Goal: Information Seeking & Learning: Learn about a topic

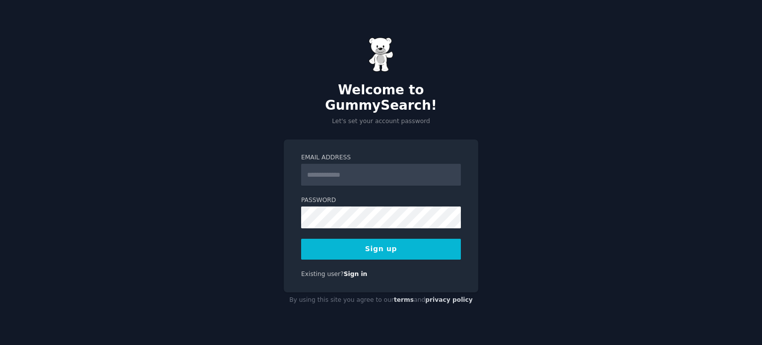
click at [388, 165] on input "Email Address" at bounding box center [381, 175] width 160 height 22
type input "**********"
click at [363, 239] on button "Sign up" at bounding box center [381, 249] width 160 height 21
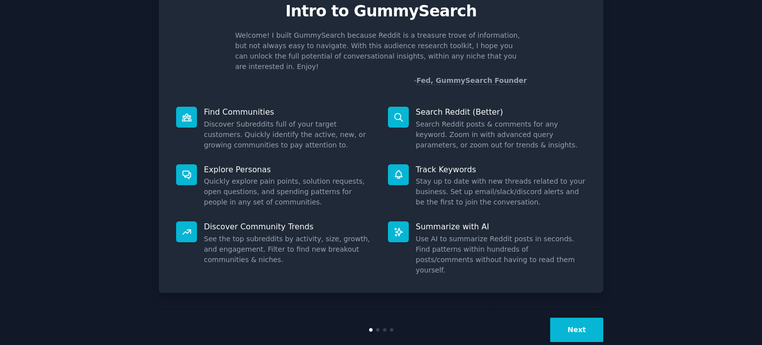
click at [585, 318] on button "Next" at bounding box center [576, 330] width 53 height 24
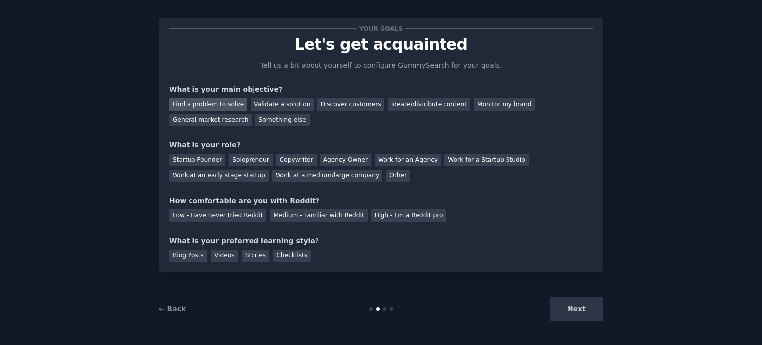
click at [205, 103] on div "Find a problem to solve" at bounding box center [208, 104] width 78 height 12
click at [262, 107] on div "Validate a solution" at bounding box center [282, 104] width 63 height 12
click at [182, 158] on div "Startup Founder" at bounding box center [197, 160] width 56 height 12
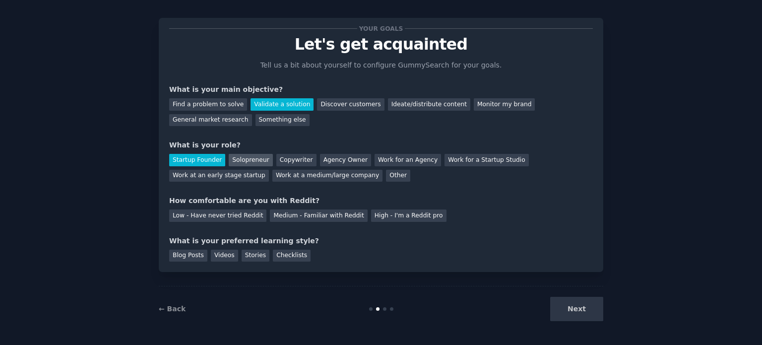
click at [236, 158] on div "Solopreneur" at bounding box center [251, 160] width 44 height 12
click at [218, 214] on div "Low - Have never tried Reddit" at bounding box center [217, 215] width 97 height 12
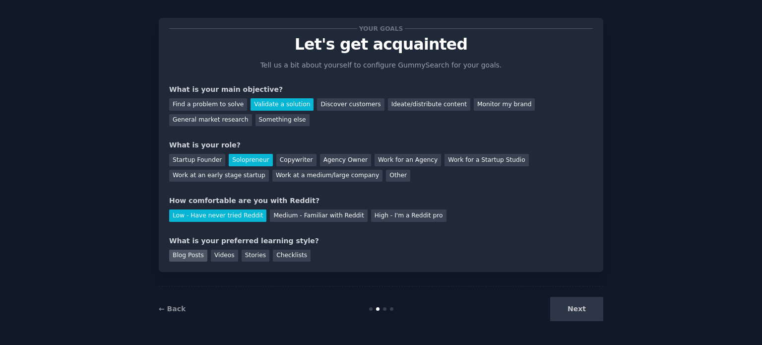
click at [192, 259] on div "Blog Posts" at bounding box center [188, 256] width 38 height 12
click at [577, 313] on button "Next" at bounding box center [576, 309] width 53 height 24
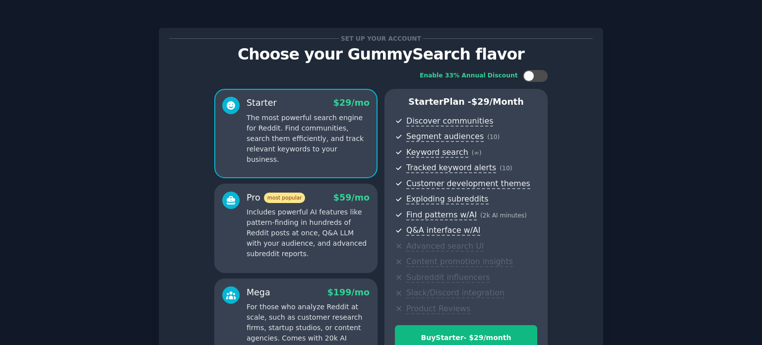
scroll to position [117, 0]
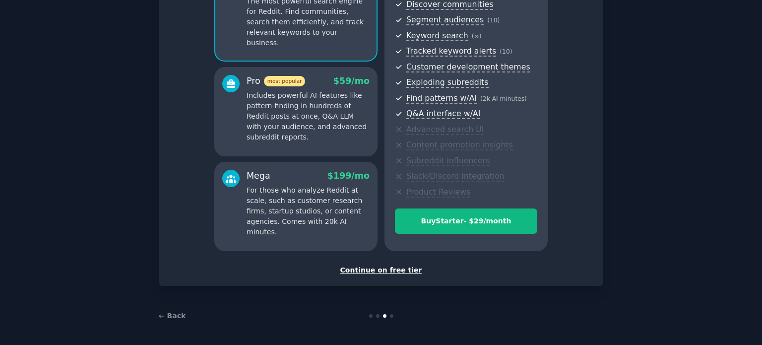
click at [386, 267] on div "Continue on free tier" at bounding box center [381, 270] width 424 height 10
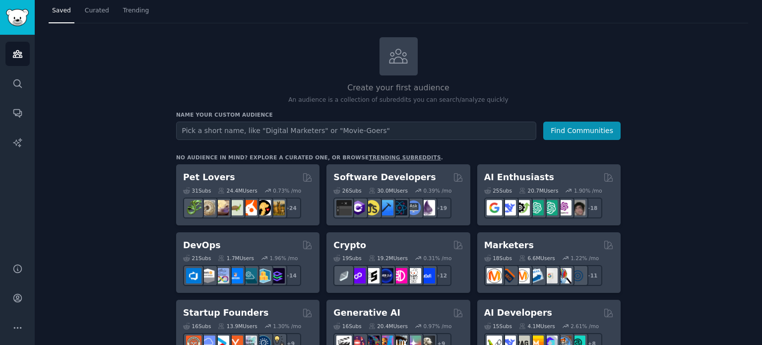
scroll to position [34, 0]
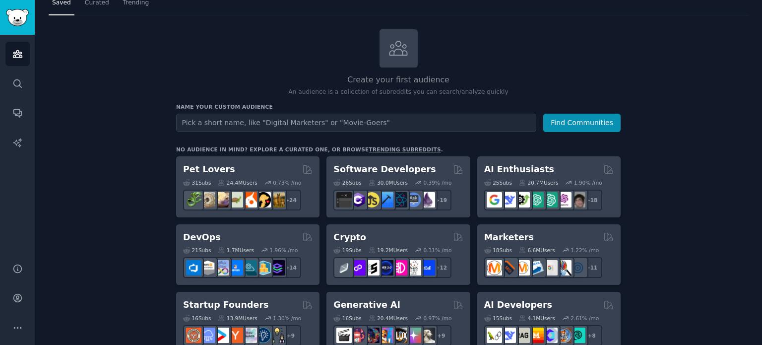
click at [231, 120] on input "text" at bounding box center [356, 123] width 360 height 18
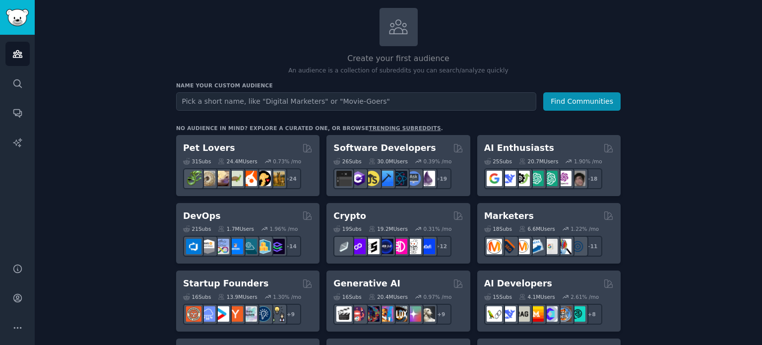
scroll to position [56, 0]
type input "digital marketers"
click at [543, 92] on button "Find Communities" at bounding box center [581, 101] width 77 height 18
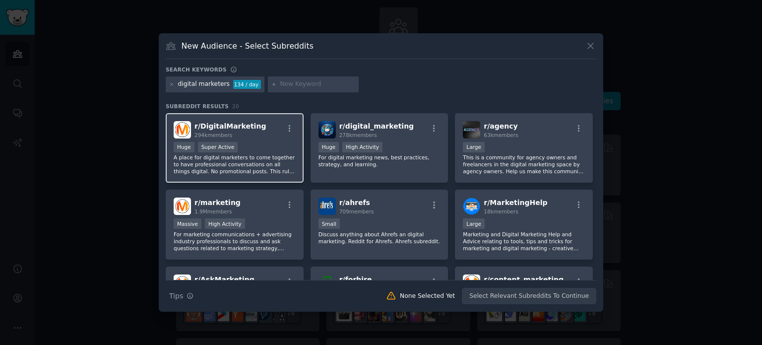
click at [236, 122] on span "r/ DigitalMarketing" at bounding box center [230, 126] width 71 height 8
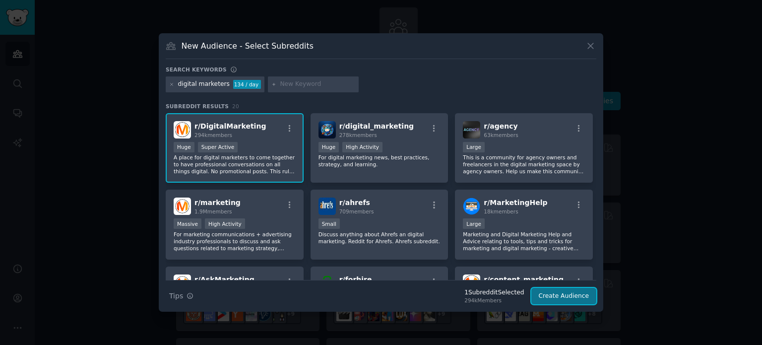
click at [560, 294] on button "Create Audience" at bounding box center [563, 296] width 65 height 17
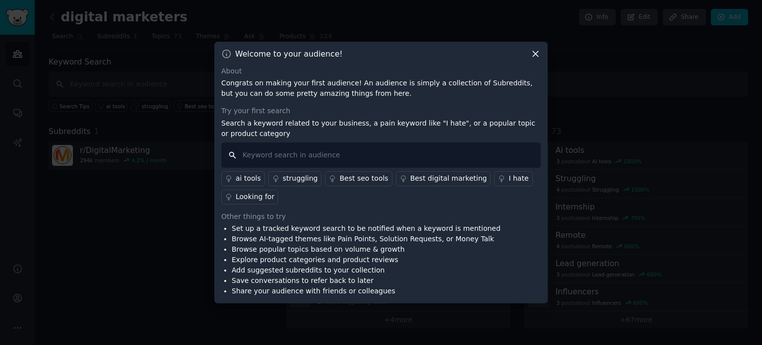
click at [353, 152] on input "text" at bounding box center [381, 154] width 320 height 25
type input "i hate"
click at [284, 177] on div "struggling" at bounding box center [300, 178] width 35 height 10
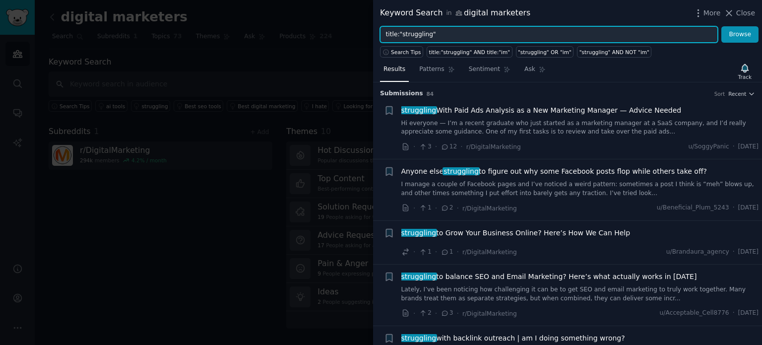
click at [415, 37] on input "title:"struggling"" at bounding box center [549, 34] width 338 height 17
click at [721, 26] on button "Browse" at bounding box center [739, 34] width 37 height 17
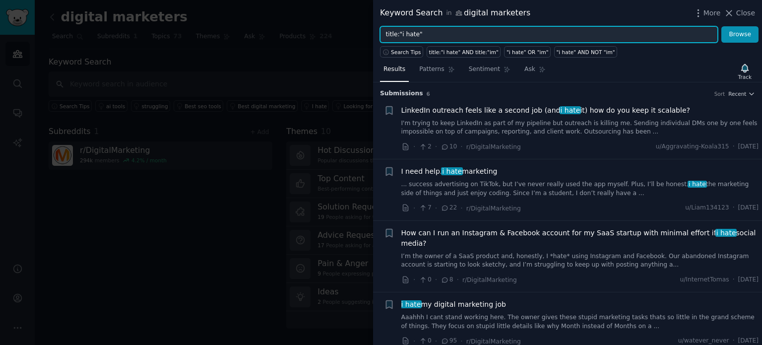
click at [404, 33] on input "title:"i hate"" at bounding box center [549, 34] width 338 height 17
click at [721, 26] on button "Browse" at bounding box center [739, 34] width 37 height 17
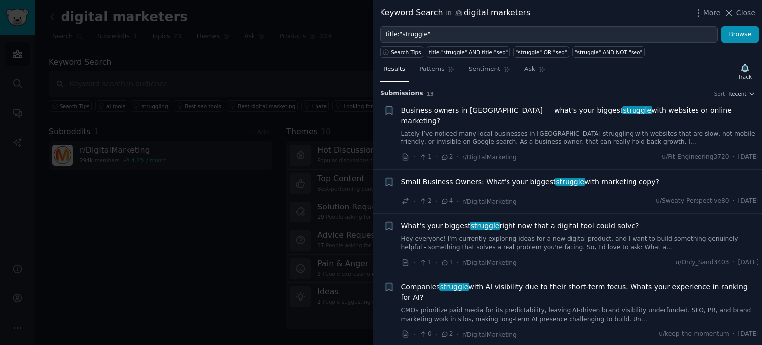
click at [627, 108] on span "Business owners in [GEOGRAPHIC_DATA] — what’s your biggest struggle with websit…" at bounding box center [580, 115] width 358 height 21
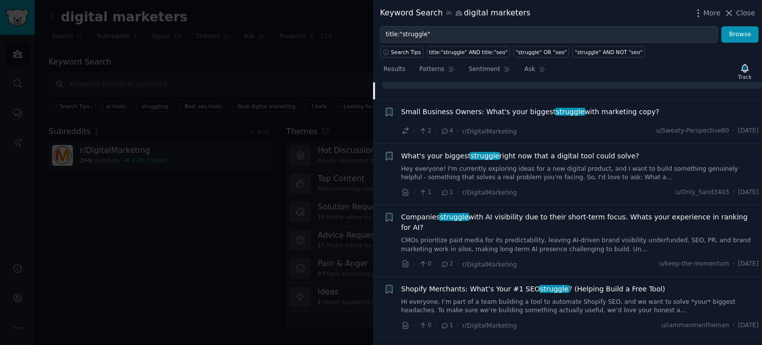
scroll to position [268, 0]
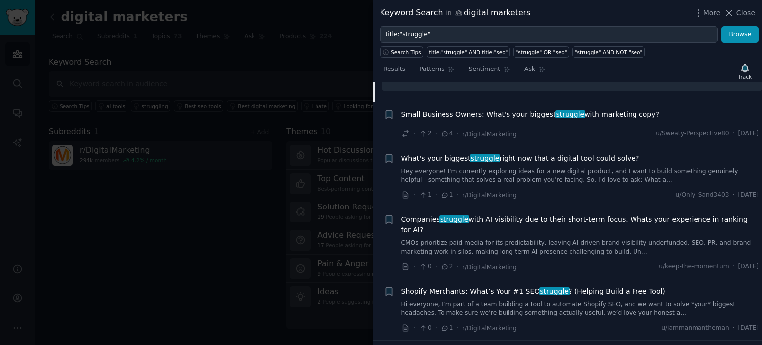
click at [583, 109] on span "Small Business Owners: What's your biggest struggle with marketing copy?" at bounding box center [530, 114] width 258 height 10
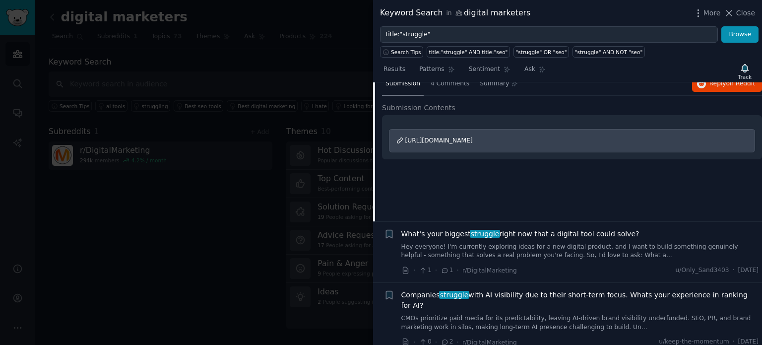
scroll to position [140, 0]
click at [538, 229] on span "What's your biggest struggle right now that a digital tool could solve?" at bounding box center [520, 234] width 238 height 10
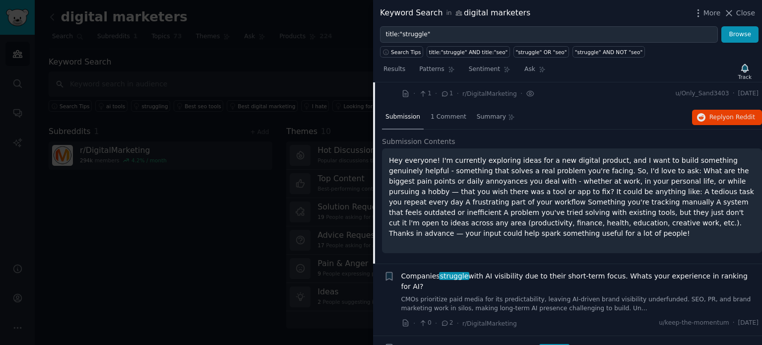
scroll to position [169, 0]
click at [445, 112] on span "1 Comment" at bounding box center [449, 116] width 36 height 9
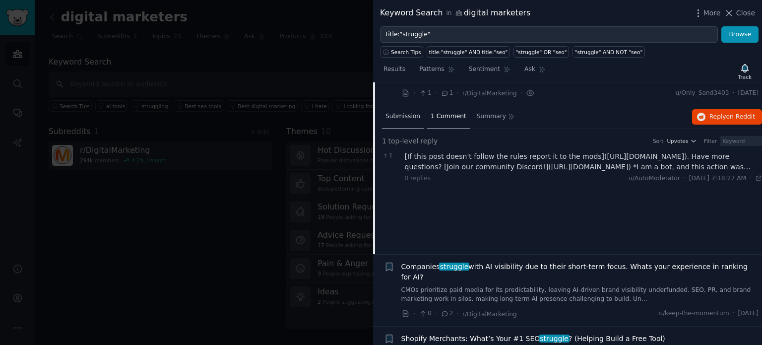
click at [401, 112] on span "Submission" at bounding box center [403, 116] width 35 height 9
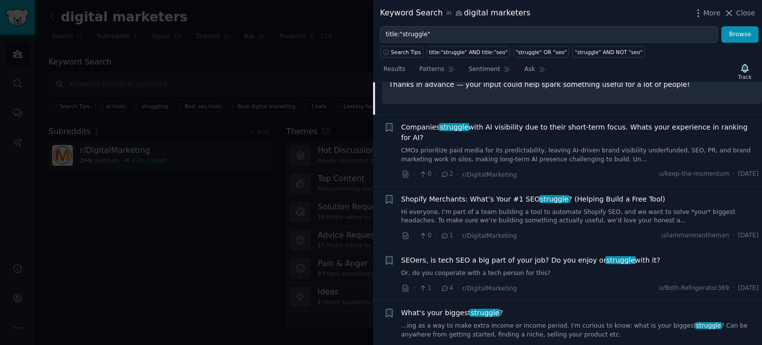
scroll to position [319, 0]
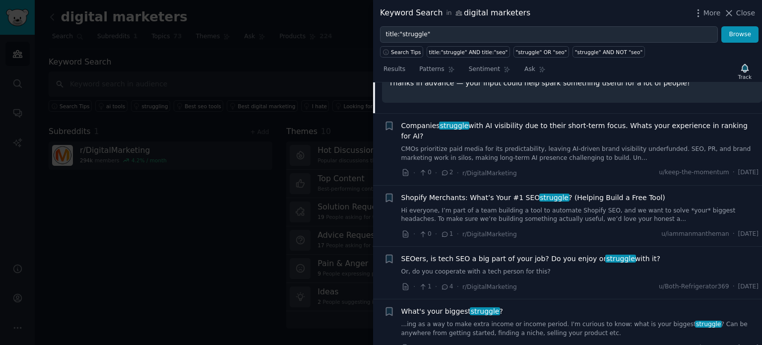
click at [605, 193] on span "Shopify Merchants: What’s Your #1 SEO struggle ? (Helping Build a Free Tool)" at bounding box center [533, 198] width 264 height 10
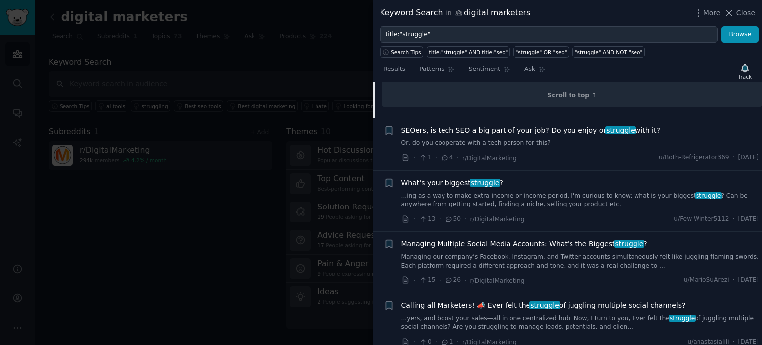
scroll to position [631, 0]
click at [445, 177] on span "What's your biggest struggle ?" at bounding box center [452, 182] width 102 height 10
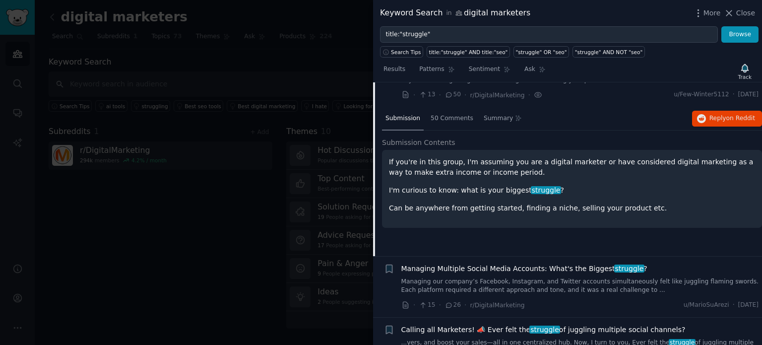
scroll to position [414, 0]
click at [439, 114] on span "50 Comments" at bounding box center [452, 118] width 43 height 9
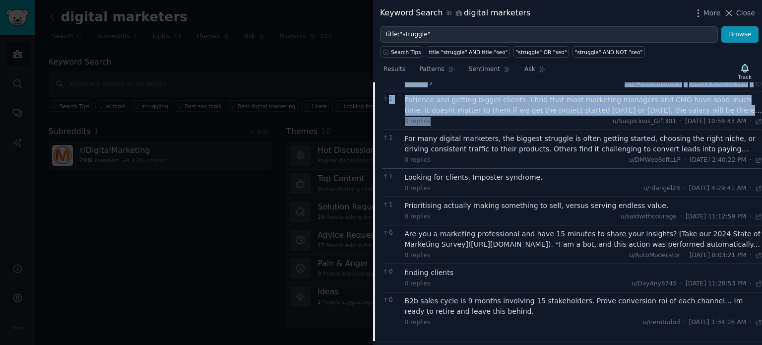
scroll to position [817, 0]
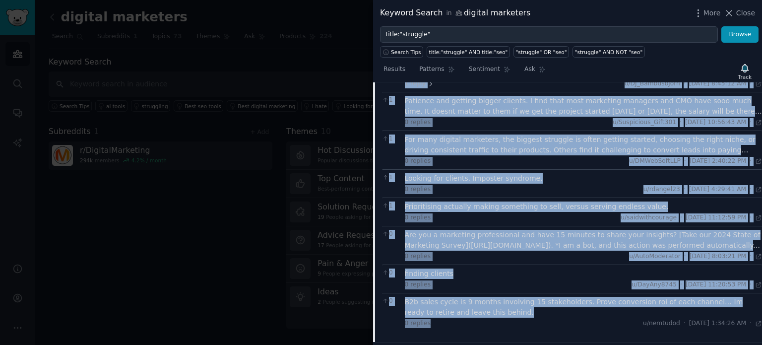
copy div "4 lor-ipsum dolorsi Amet Consect Adipis 3 Elits doeiusm. Tempori ut laboreetd m…"
drag, startPoint x: 384, startPoint y: 117, endPoint x: 491, endPoint y: 295, distance: 207.6
click at [491, 295] on div "17 top-level replies Sort Upvotes Filter 8 Being patient. Setting up marketing …" at bounding box center [572, 33] width 380 height 597
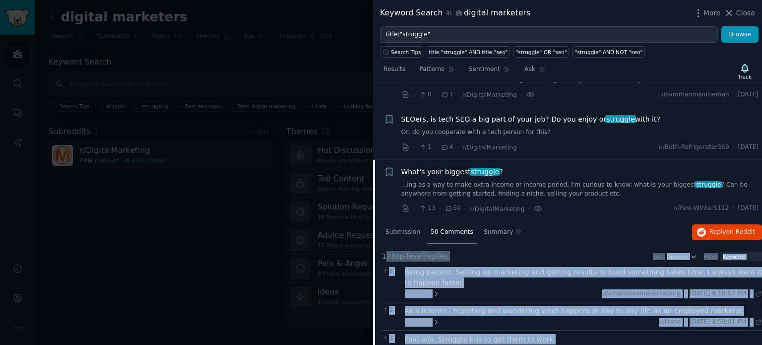
scroll to position [301, 0]
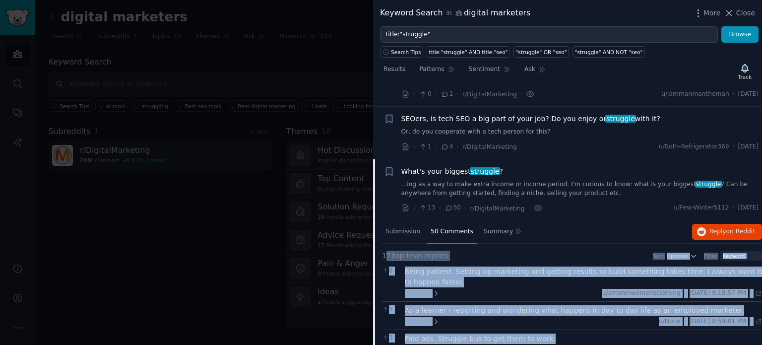
copy div "4 lor-ipsum dolorsi Amet Consect Adipis 3 Elits doeiusm. Tempori ut laboreetd m…"
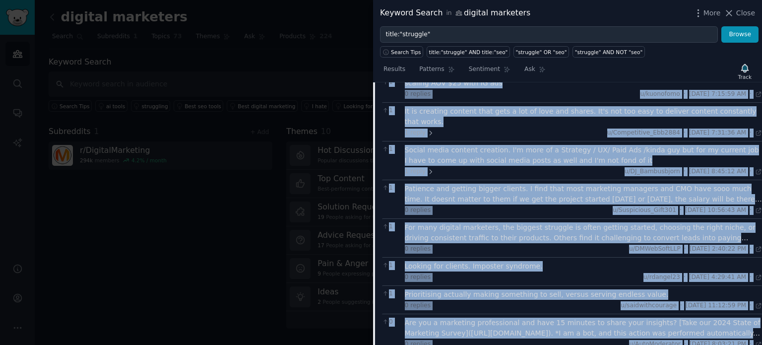
scroll to position [898, 0]
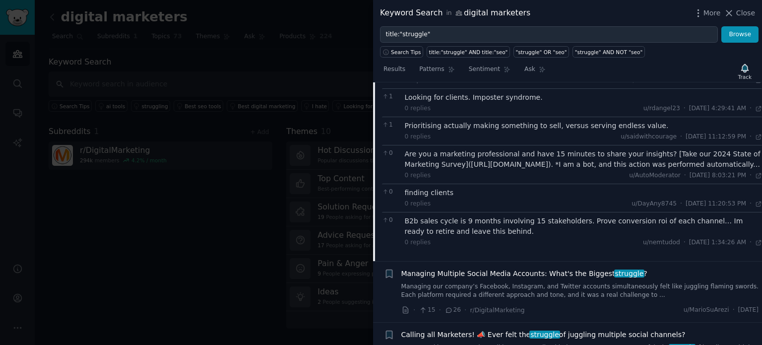
click at [476, 24] on div "Keyword Search in digital marketers More Close" at bounding box center [567, 13] width 389 height 26
click at [470, 53] on div "title:"struggle" AND title:"seo"" at bounding box center [468, 52] width 79 height 7
type input "title:"struggle" AND title:"seo""
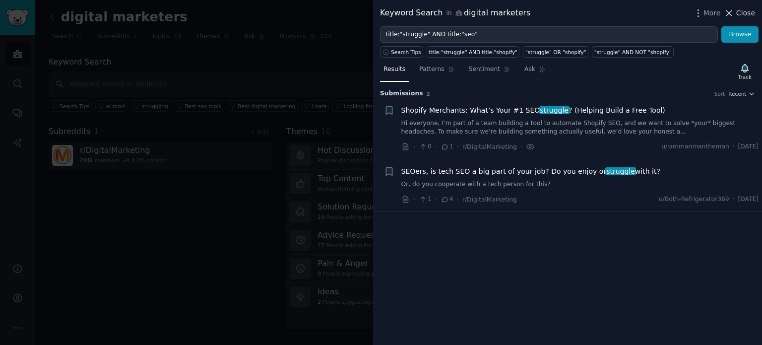
click at [751, 13] on span "Close" at bounding box center [745, 13] width 19 height 10
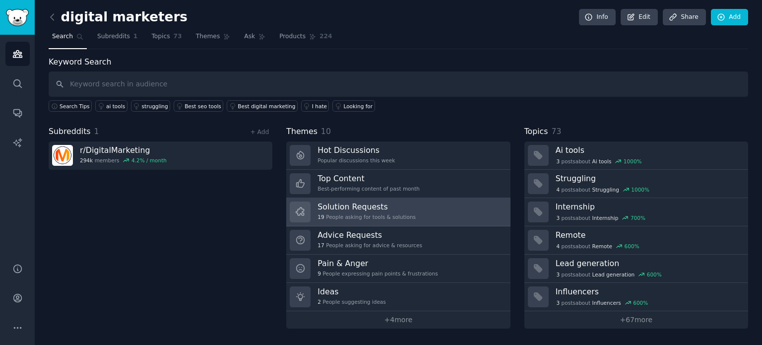
click at [356, 205] on h3 "Solution Requests" at bounding box center [367, 206] width 98 height 10
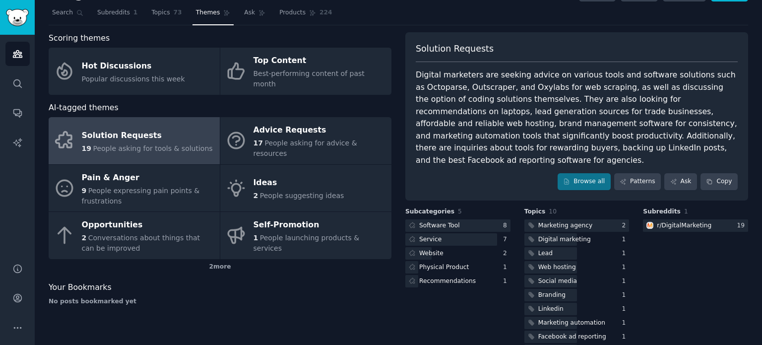
scroll to position [38, 0]
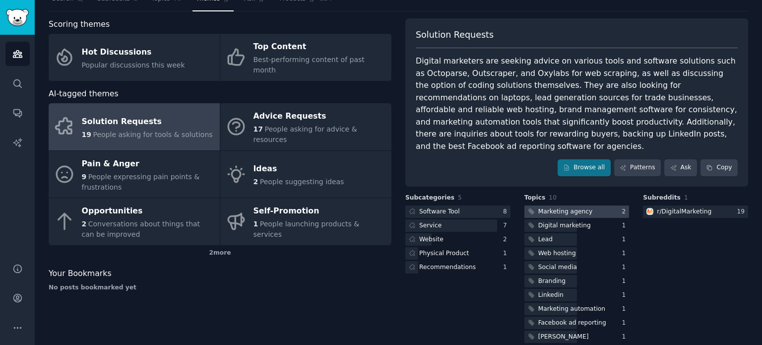
click at [584, 207] on div "Marketing agency" at bounding box center [565, 211] width 55 height 9
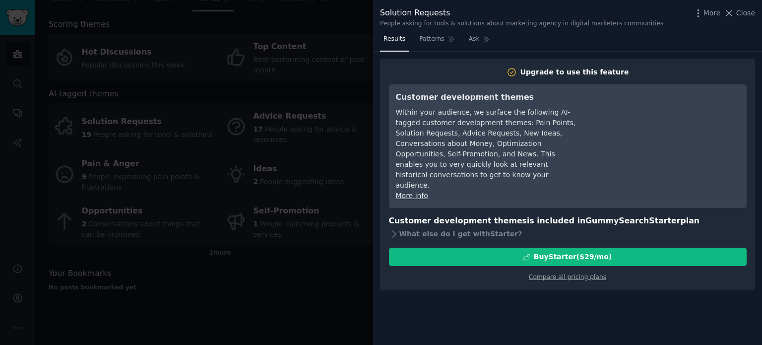
click at [298, 202] on div at bounding box center [381, 172] width 762 height 345
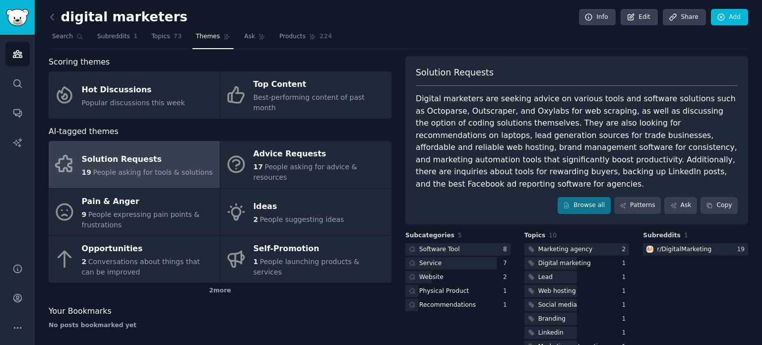
click at [156, 168] on span "People asking for tools & solutions" at bounding box center [153, 172] width 120 height 8
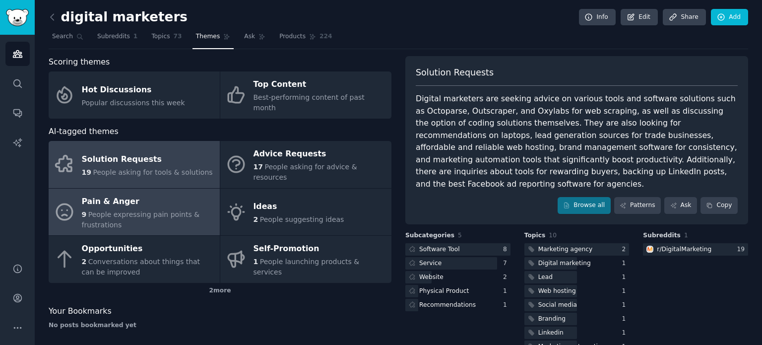
click at [122, 210] on span "People expressing pain points & frustrations" at bounding box center [141, 219] width 118 height 18
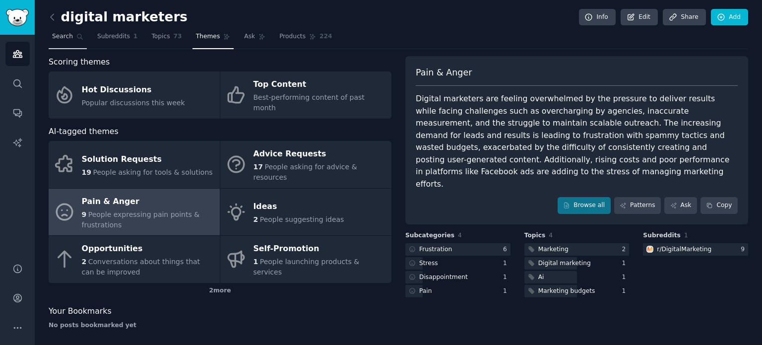
click at [66, 36] on span "Search" at bounding box center [62, 36] width 21 height 9
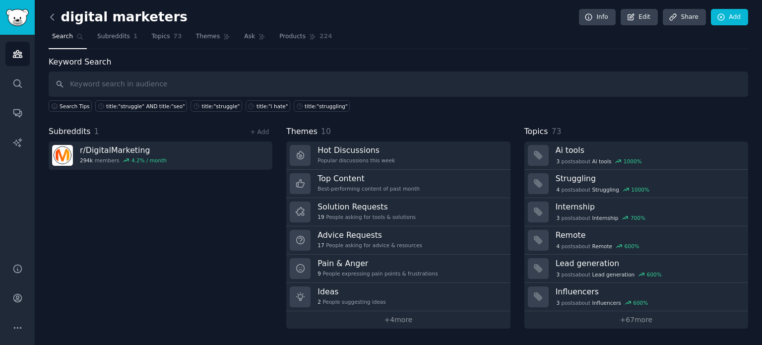
click at [53, 15] on icon at bounding box center [52, 17] width 10 height 10
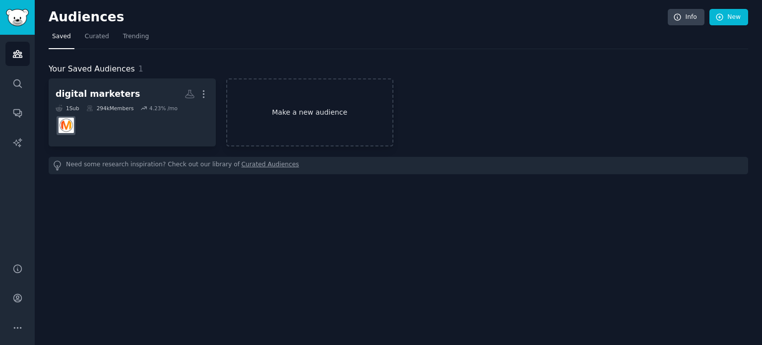
click at [285, 108] on link "Make a new audience" at bounding box center [309, 112] width 167 height 68
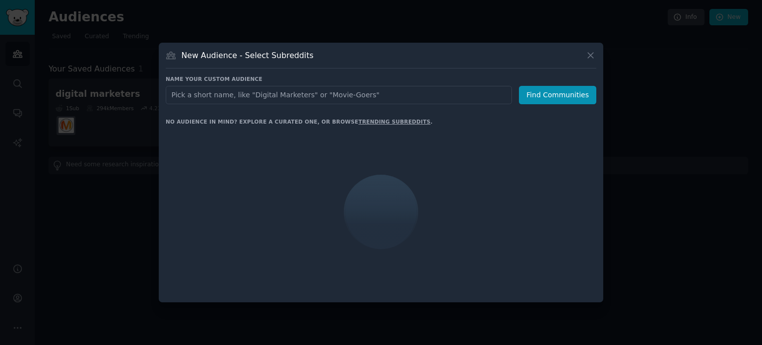
click at [474, 94] on input "text" at bounding box center [339, 95] width 346 height 18
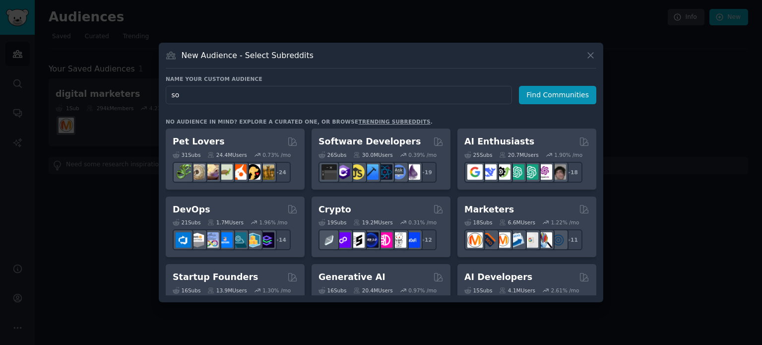
type input "s"
type input "entrepreneurs"
click button "Find Communities" at bounding box center [557, 95] width 77 height 18
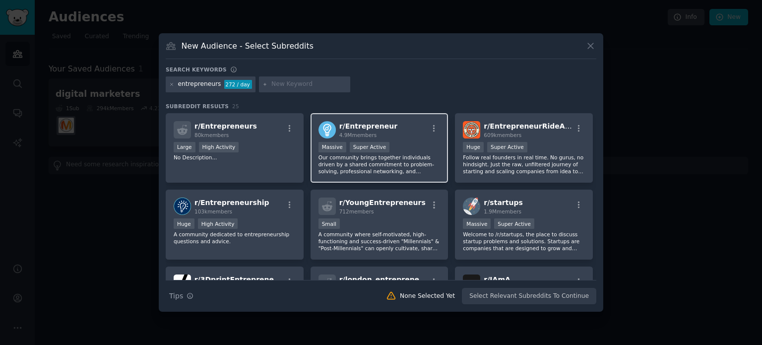
click at [359, 125] on span "r/ Entrepreneur" at bounding box center [368, 126] width 58 height 8
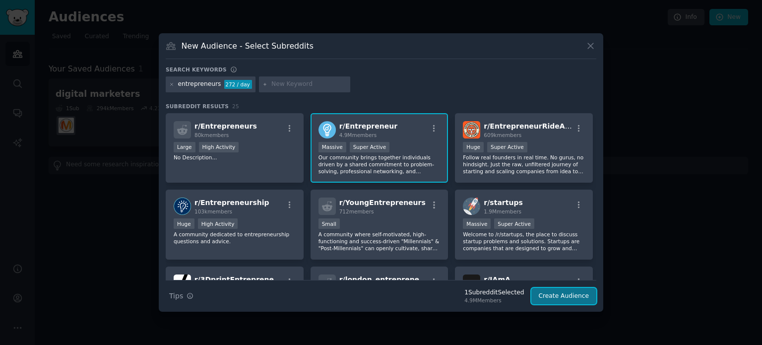
click at [558, 293] on button "Create Audience" at bounding box center [563, 296] width 65 height 17
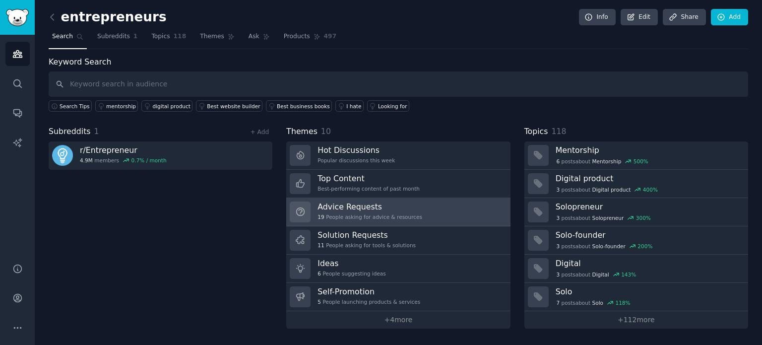
click at [354, 204] on h3 "Advice Requests" at bounding box center [370, 206] width 105 height 10
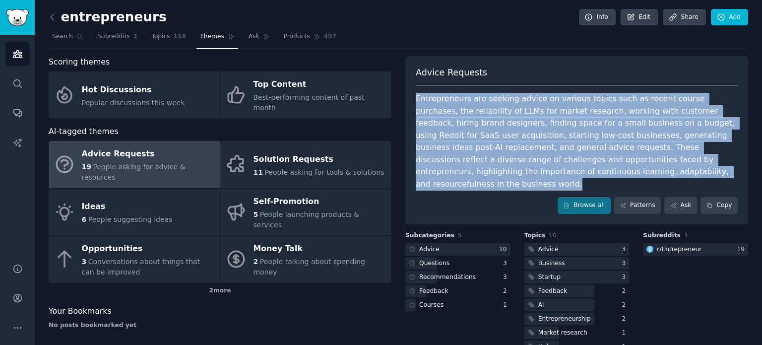
drag, startPoint x: 607, startPoint y: 170, endPoint x: 415, endPoint y: 96, distance: 206.4
click at [416, 96] on div "Entrepreneurs are seeking advice on various topics such as recent course purcha…" at bounding box center [577, 141] width 322 height 97
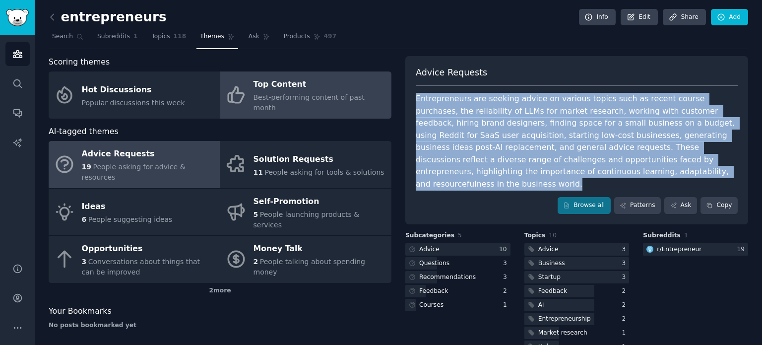
copy div "Entrepreneurs are seeking advice on various topics such as recent course purcha…"
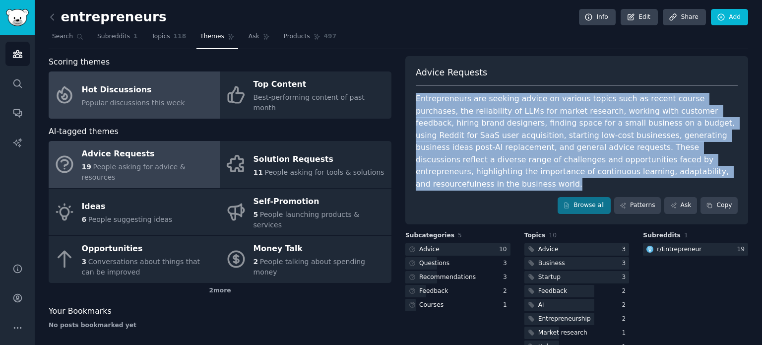
click at [135, 88] on div "Hot Discussions" at bounding box center [133, 90] width 103 height 16
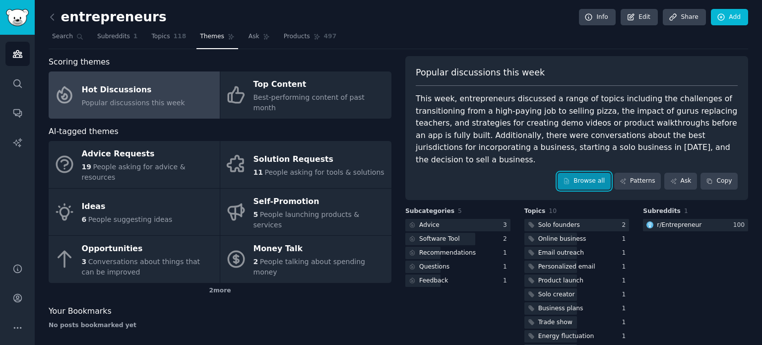
click at [592, 173] on link "Browse all" at bounding box center [584, 181] width 53 height 17
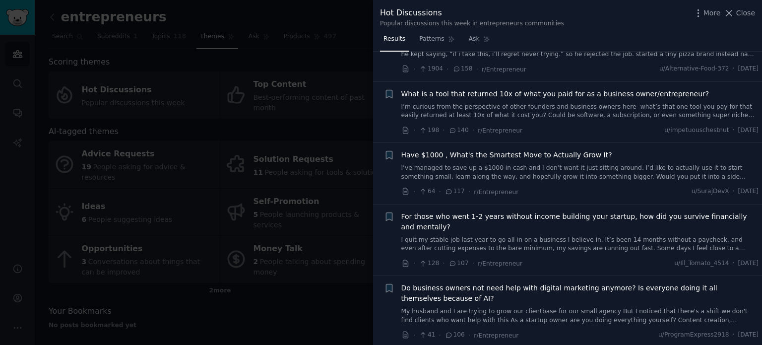
scroll to position [113, 0]
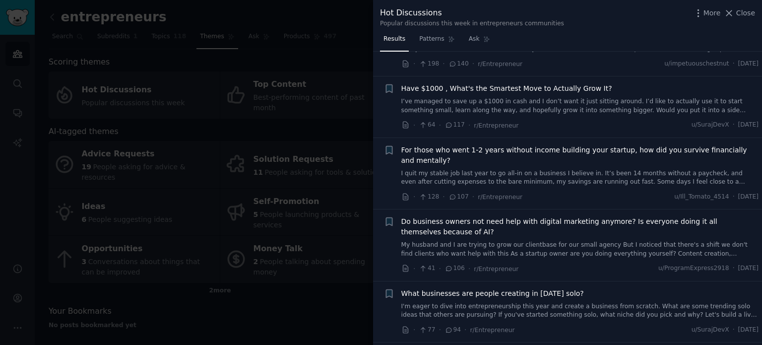
click at [516, 88] on span "Have $1000 , What's the Smartest Move to Actually Grow It?" at bounding box center [506, 88] width 211 height 10
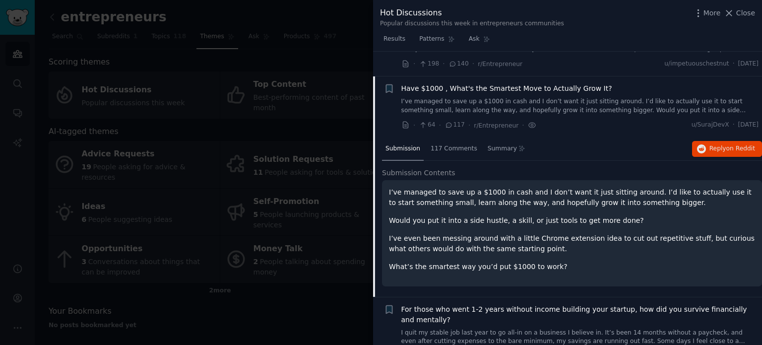
scroll to position [138, 0]
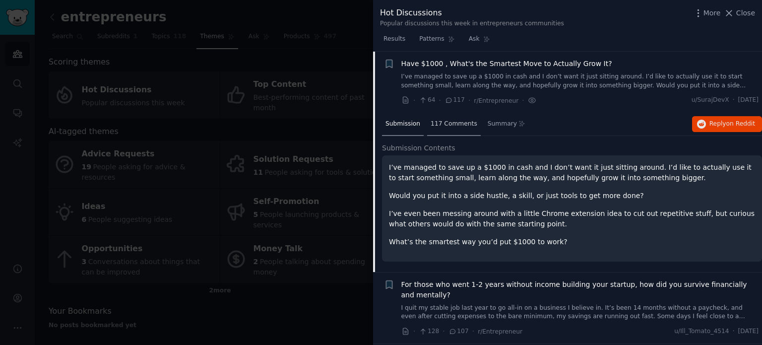
click at [449, 122] on span "117 Comments" at bounding box center [454, 124] width 47 height 9
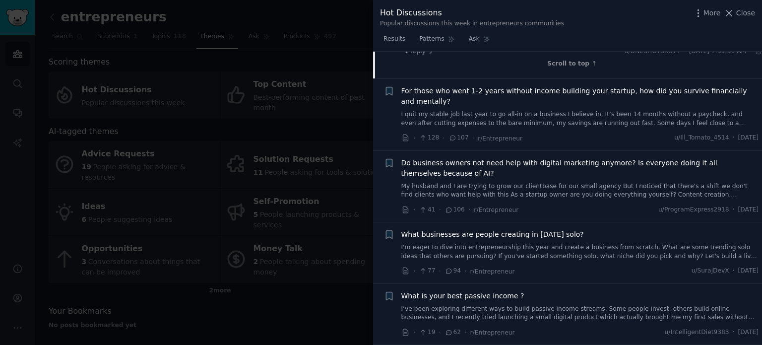
scroll to position [2069, 0]
click at [708, 159] on span "Do business owners not need help with digital marketing anymore? Is everyone do…" at bounding box center [580, 169] width 358 height 21
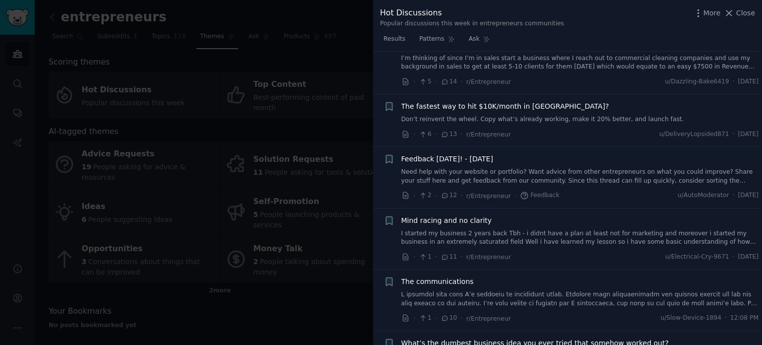
scroll to position [270, 0]
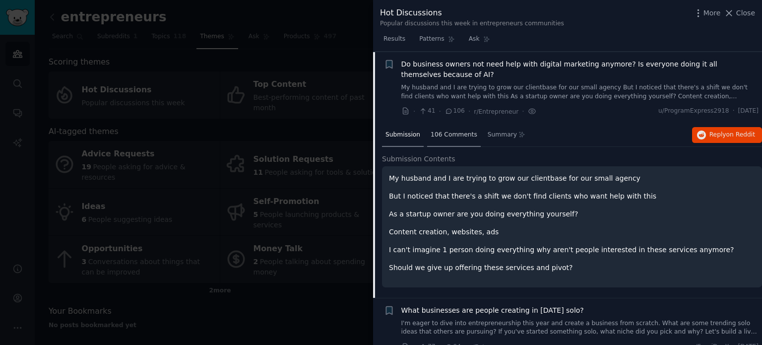
click at [455, 134] on span "106 Comments" at bounding box center [454, 134] width 47 height 9
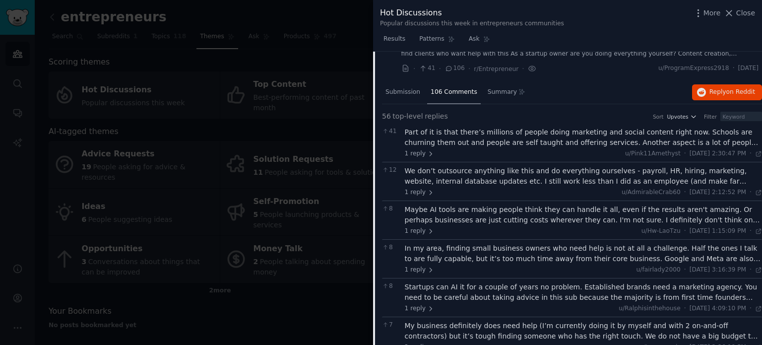
scroll to position [314, 0]
click at [561, 132] on div "Part of it is that there’s millions of people doing marketing and social conten…" at bounding box center [584, 136] width 358 height 21
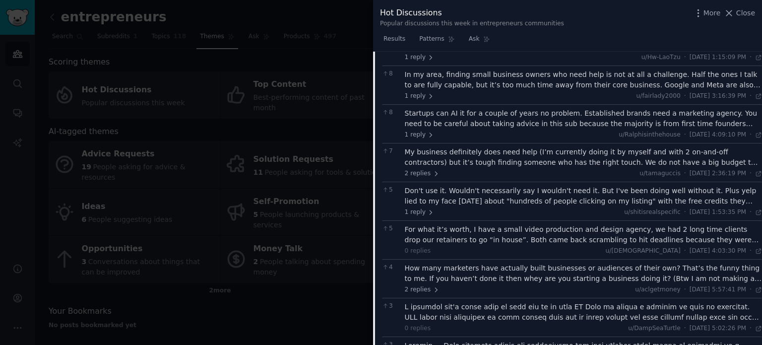
scroll to position [646, 0]
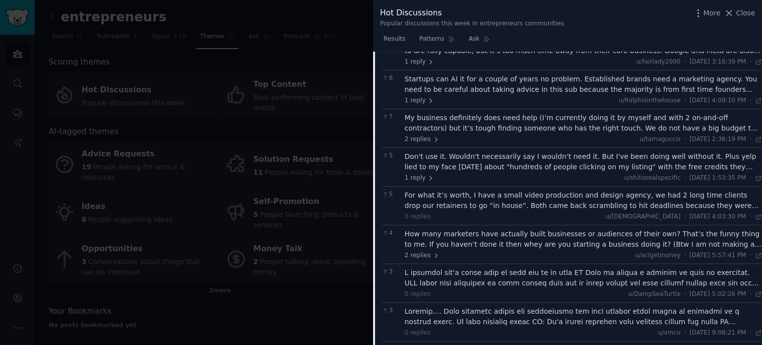
click at [352, 69] on div at bounding box center [381, 172] width 762 height 345
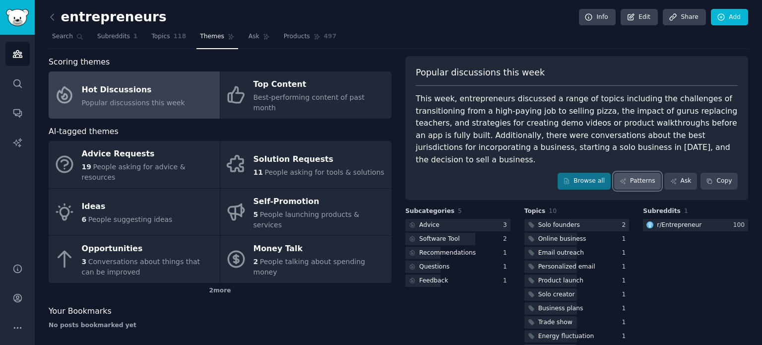
click at [637, 173] on link "Patterns" at bounding box center [637, 181] width 47 height 17
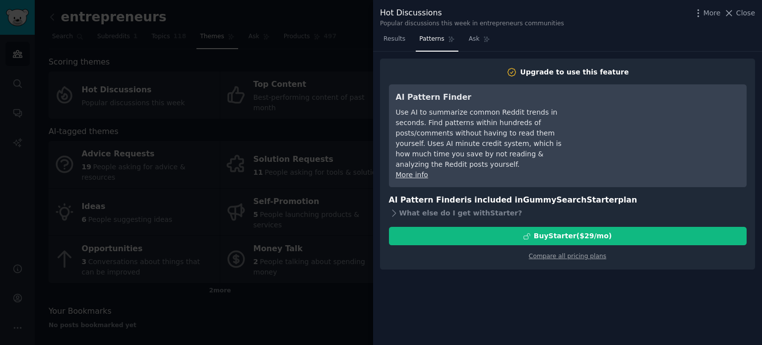
click at [308, 124] on div at bounding box center [381, 172] width 762 height 345
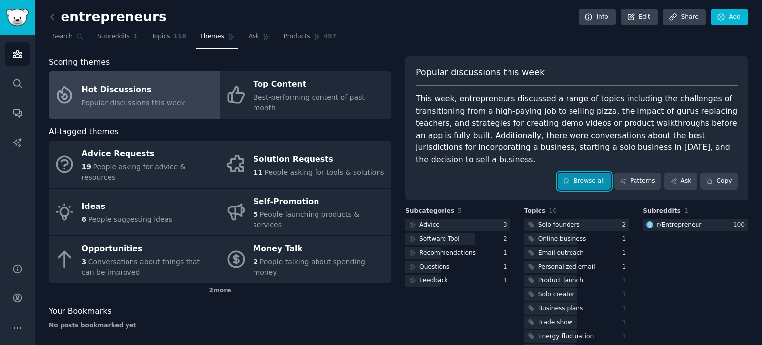
click at [585, 173] on link "Browse all" at bounding box center [584, 181] width 53 height 17
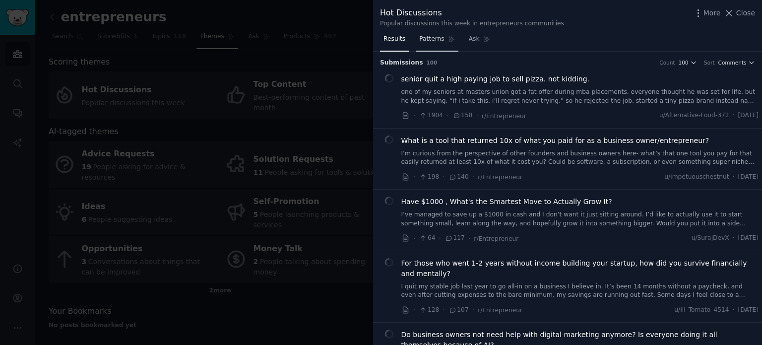
click at [432, 39] on span "Patterns" at bounding box center [431, 39] width 25 height 9
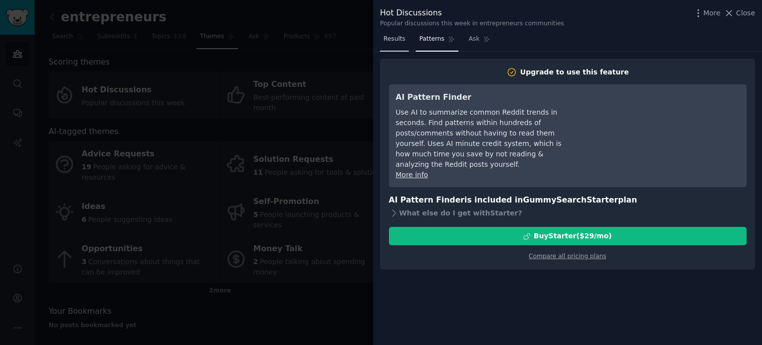
click at [396, 41] on span "Results" at bounding box center [395, 39] width 22 height 9
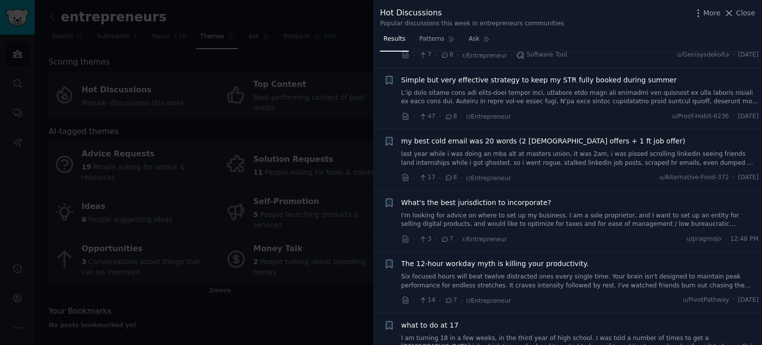
scroll to position [2670, 0]
click at [176, 171] on div at bounding box center [381, 172] width 762 height 345
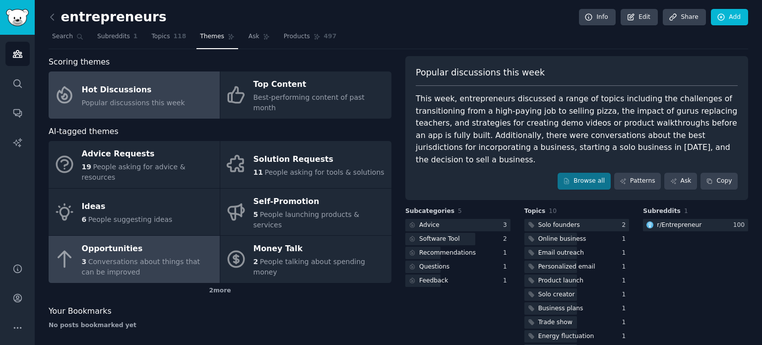
click at [119, 241] on div "Opportunities" at bounding box center [148, 249] width 133 height 16
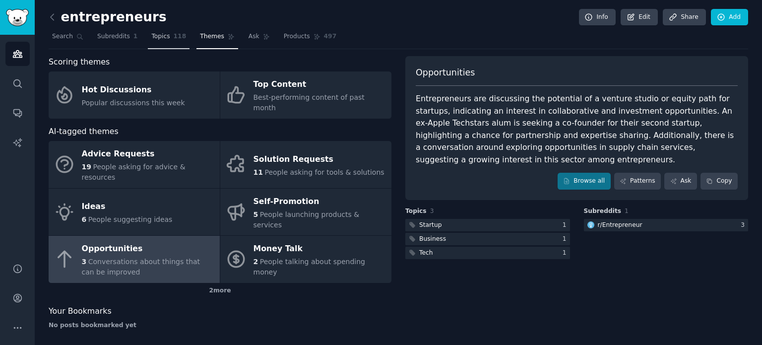
click at [155, 36] on span "Topics" at bounding box center [160, 36] width 18 height 9
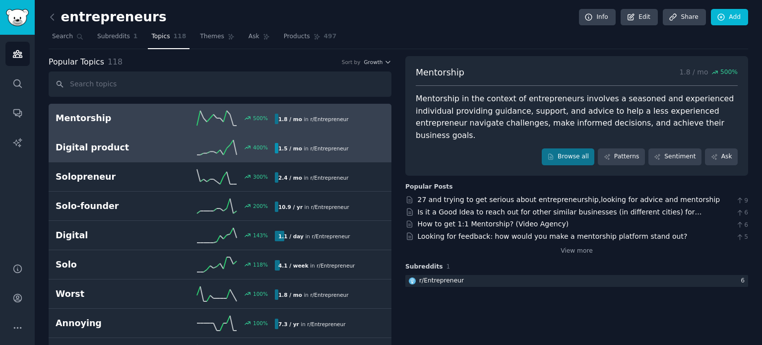
click at [136, 146] on h2 "Digital product" at bounding box center [111, 147] width 110 height 12
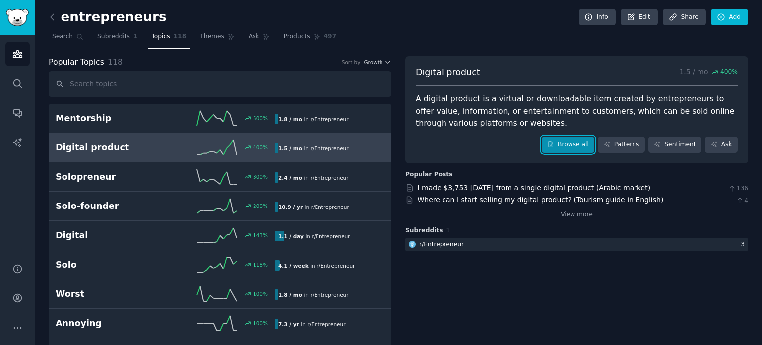
click at [571, 140] on link "Browse all" at bounding box center [568, 144] width 53 height 17
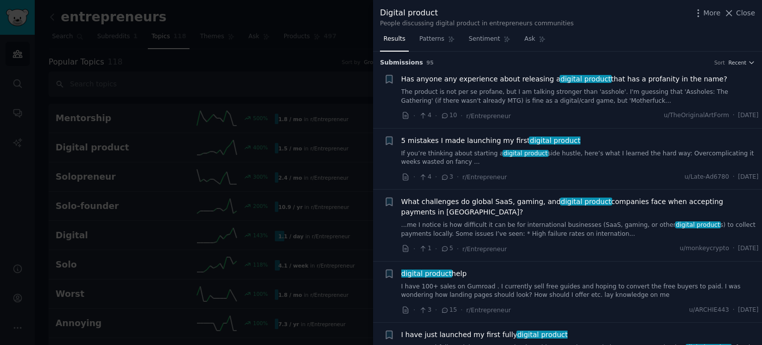
click at [284, 44] on div at bounding box center [381, 172] width 762 height 345
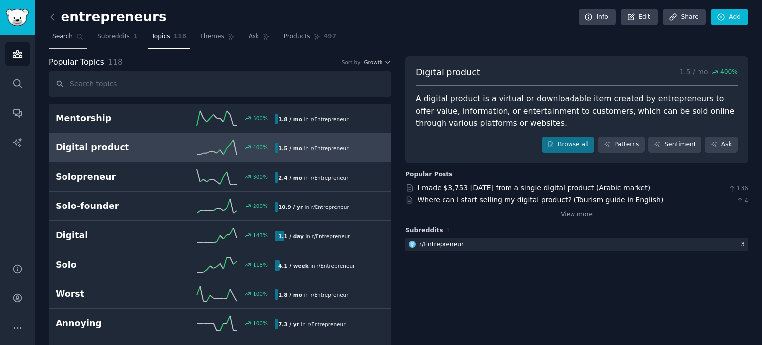
click at [60, 37] on span "Search" at bounding box center [62, 36] width 21 height 9
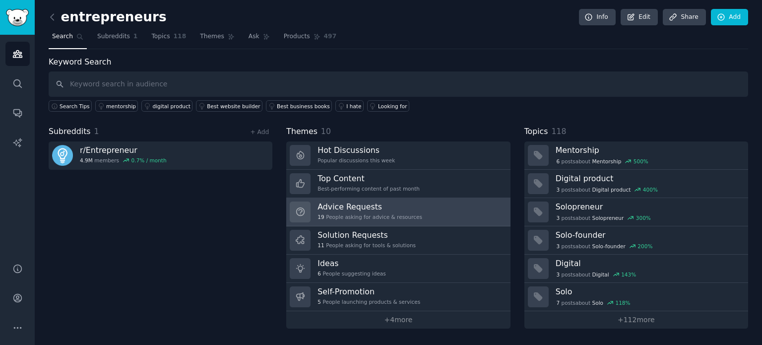
click at [360, 207] on h3 "Advice Requests" at bounding box center [370, 206] width 105 height 10
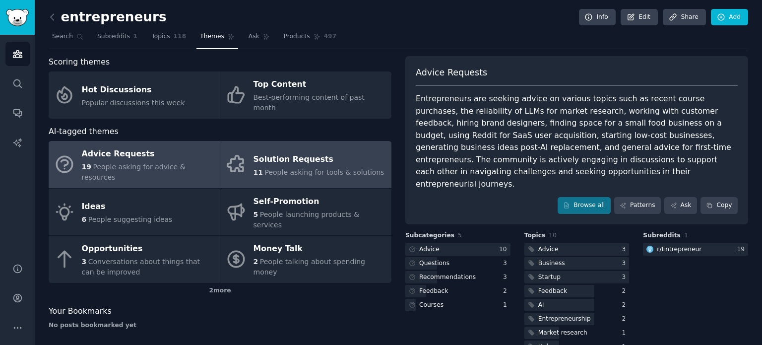
click at [296, 151] on div "Solution Requests" at bounding box center [319, 159] width 131 height 16
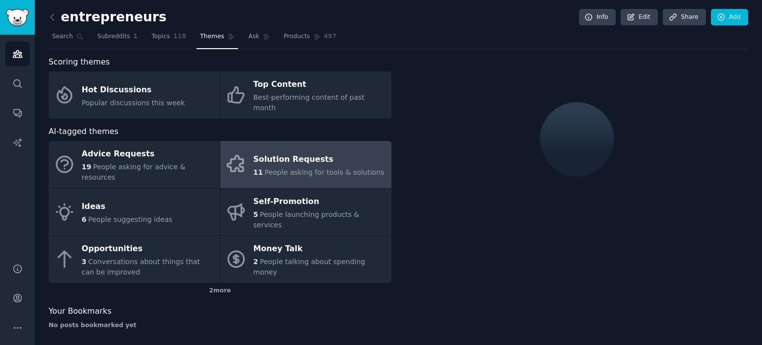
click at [296, 151] on div "Solution Requests" at bounding box center [319, 159] width 131 height 16
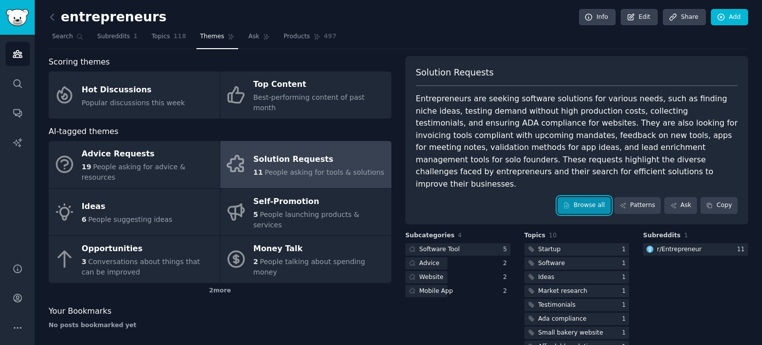
click at [590, 197] on link "Browse all" at bounding box center [584, 205] width 53 height 17
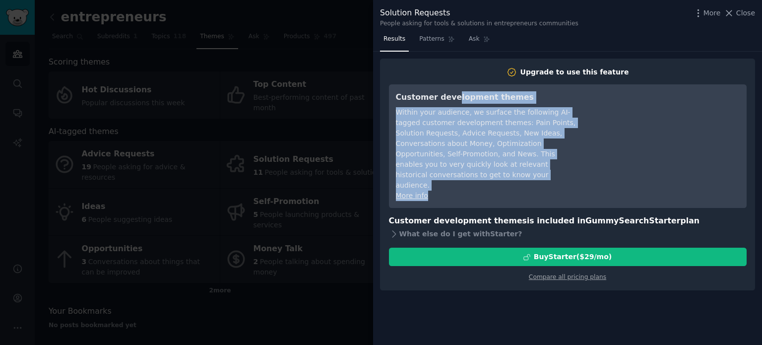
drag, startPoint x: 447, startPoint y: 171, endPoint x: 450, endPoint y: 102, distance: 69.0
click at [450, 102] on div "Customer development themes Within your audience, we surface the following AI-t…" at bounding box center [486, 146] width 181 height 110
click at [401, 40] on span "Results" at bounding box center [395, 39] width 22 height 9
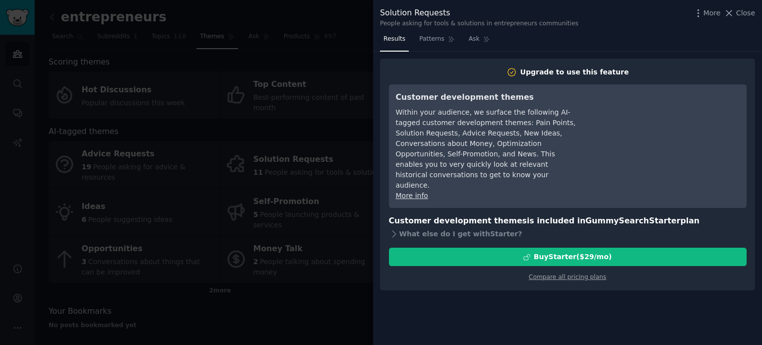
click at [347, 101] on div at bounding box center [381, 172] width 762 height 345
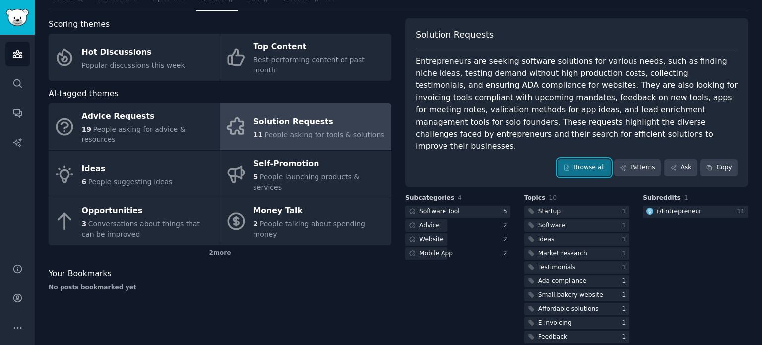
scroll to position [6, 0]
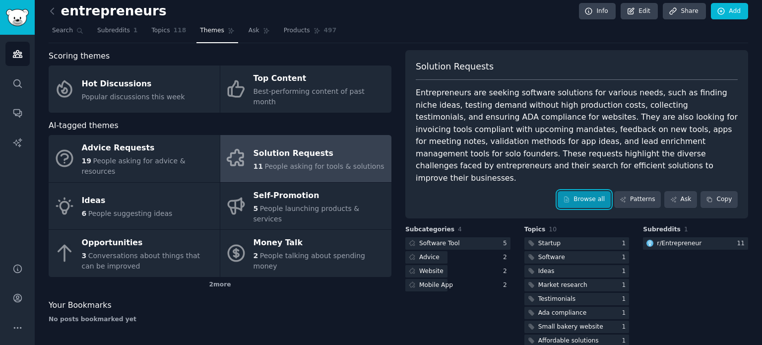
click at [599, 191] on link "Browse all" at bounding box center [584, 199] width 53 height 17
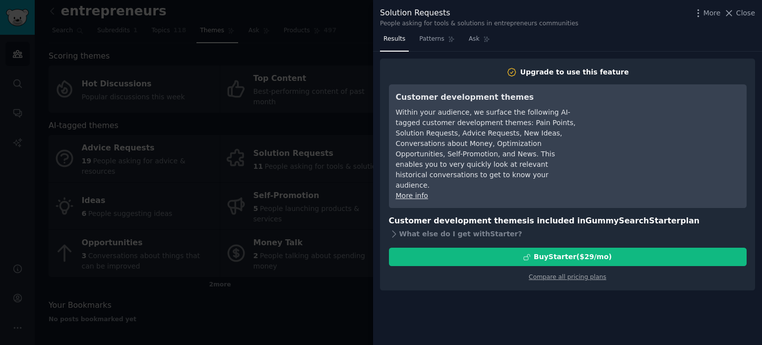
drag, startPoint x: 340, startPoint y: 182, endPoint x: 337, endPoint y: 159, distance: 23.5
click at [337, 159] on div at bounding box center [381, 172] width 762 height 345
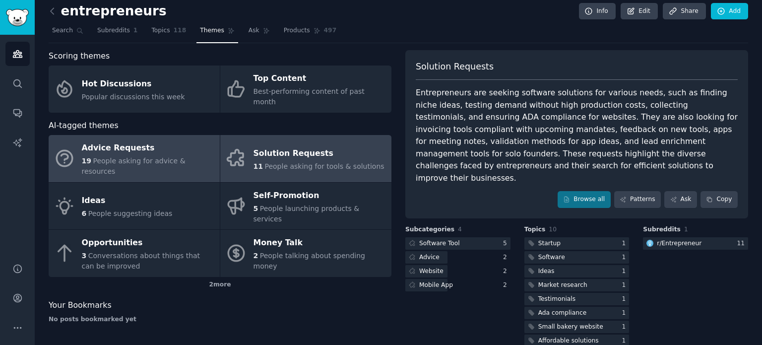
click at [130, 135] on link "Advice Requests 19 People asking for advice & resources" at bounding box center [134, 158] width 171 height 47
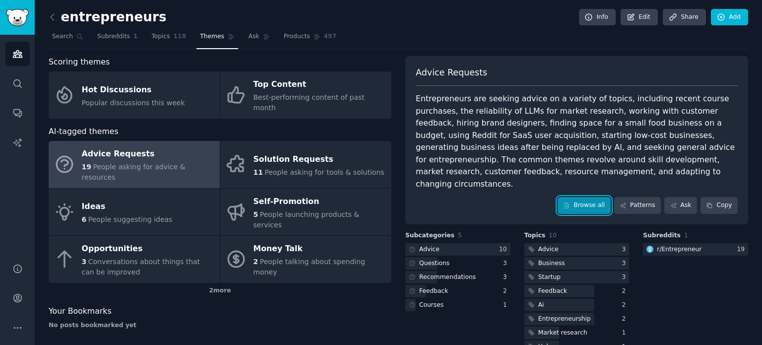
click at [582, 197] on link "Browse all" at bounding box center [584, 205] width 53 height 17
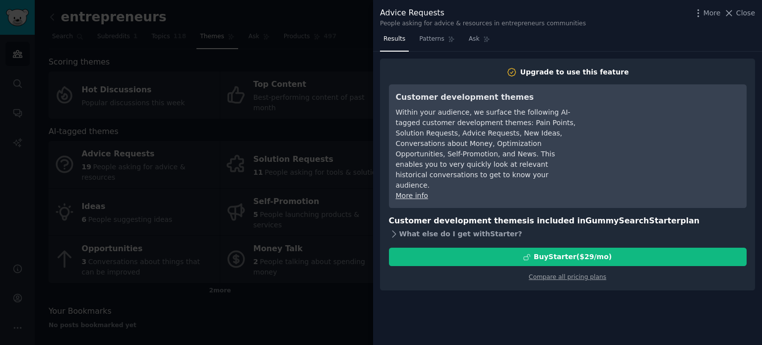
click at [390, 229] on icon at bounding box center [394, 234] width 10 height 10
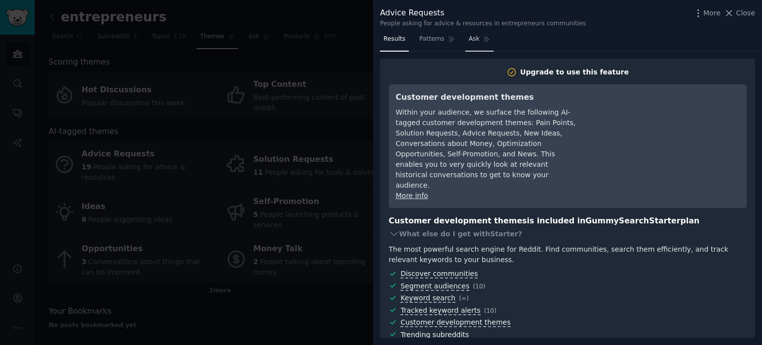
click at [473, 39] on span "Ask" at bounding box center [474, 39] width 11 height 9
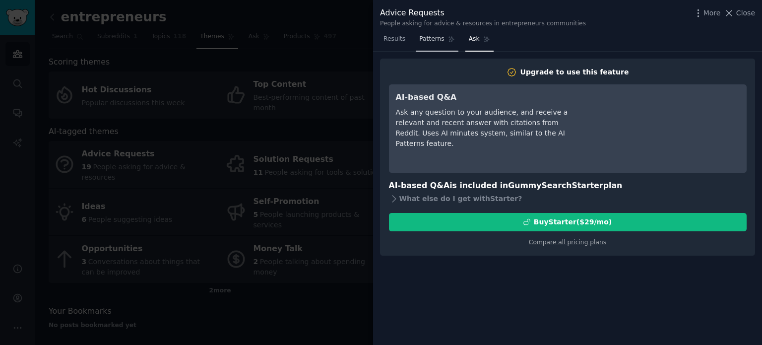
click at [427, 37] on span "Patterns" at bounding box center [431, 39] width 25 height 9
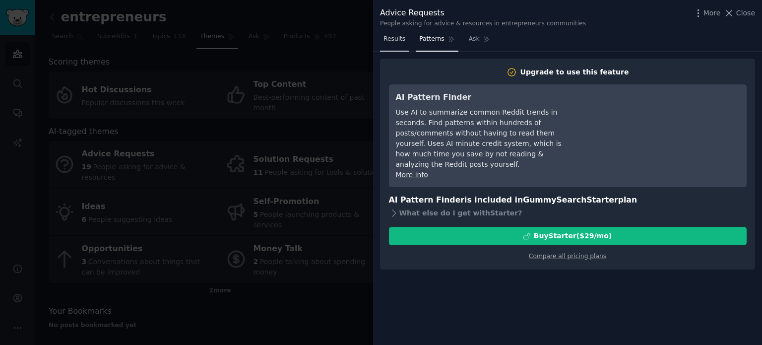
click at [399, 37] on span "Results" at bounding box center [395, 39] width 22 height 9
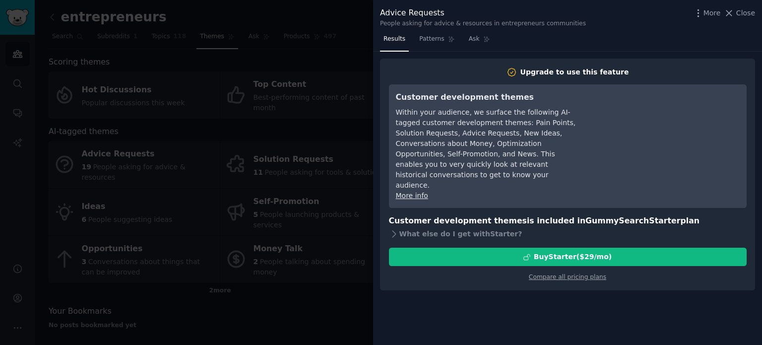
click at [351, 52] on div at bounding box center [381, 172] width 762 height 345
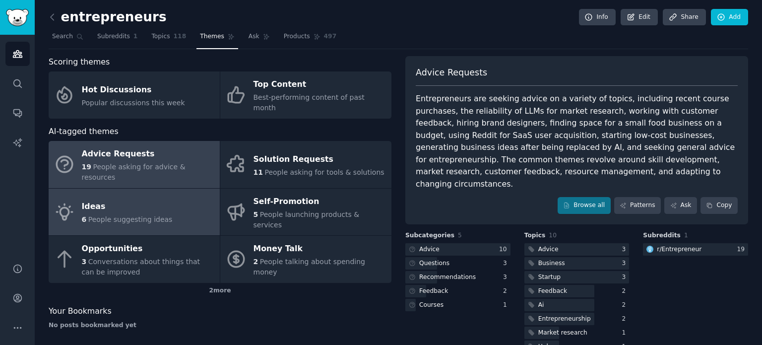
click at [84, 199] on div "Ideas" at bounding box center [127, 207] width 91 height 16
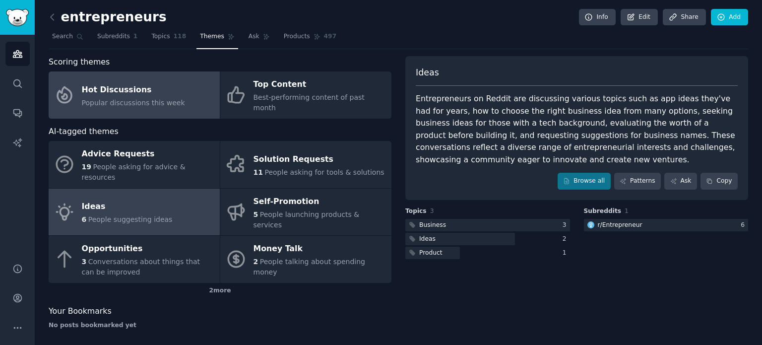
click at [136, 99] on span "Popular discussions this week" at bounding box center [133, 103] width 103 height 8
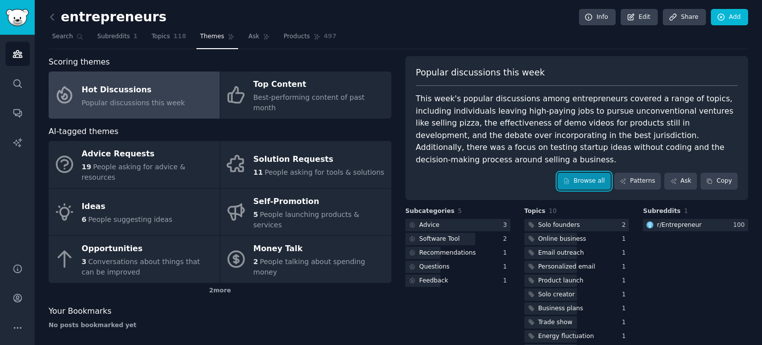
click at [590, 173] on link "Browse all" at bounding box center [584, 181] width 53 height 17
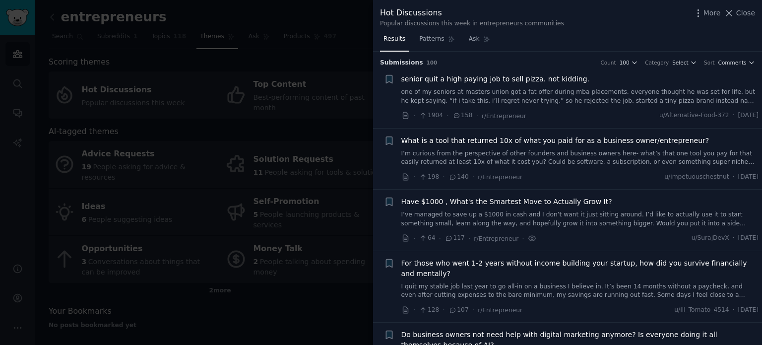
click at [283, 56] on div at bounding box center [381, 172] width 762 height 345
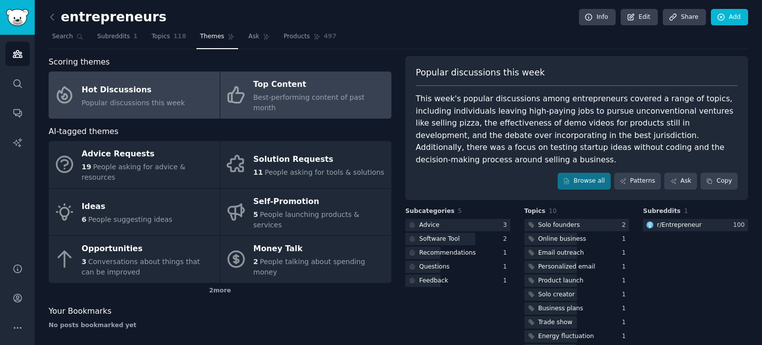
click at [292, 89] on div "Top Content" at bounding box center [320, 85] width 133 height 16
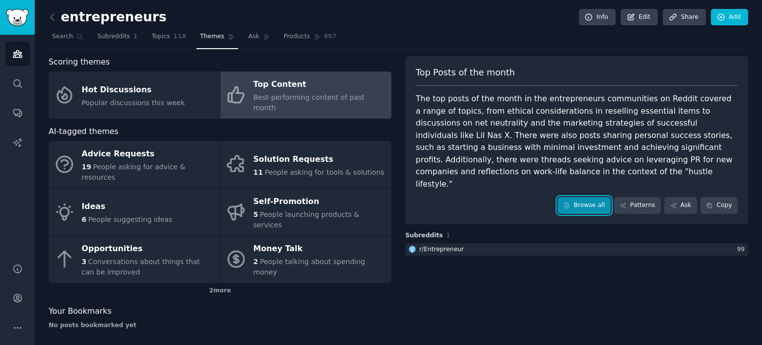
click at [606, 197] on link "Browse all" at bounding box center [584, 205] width 53 height 17
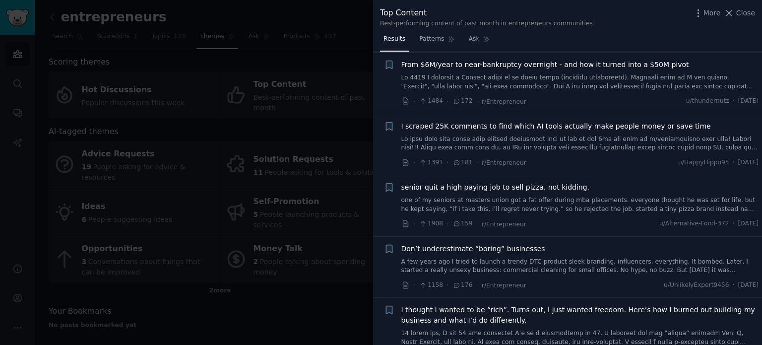
scroll to position [139, 0]
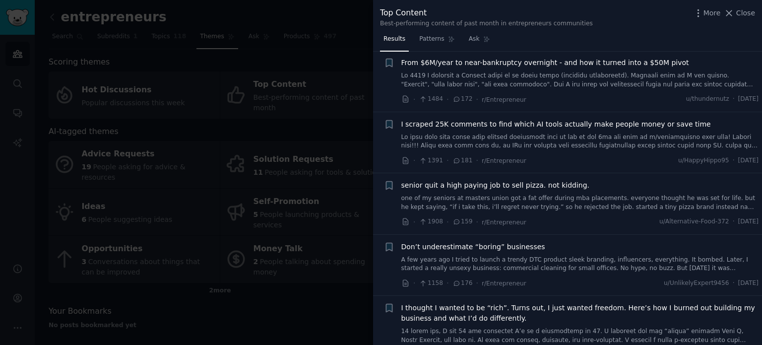
click at [468, 139] on link at bounding box center [580, 141] width 358 height 17
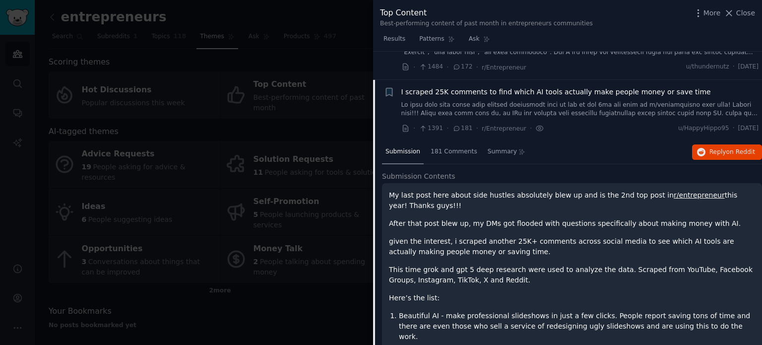
scroll to position [165, 0]
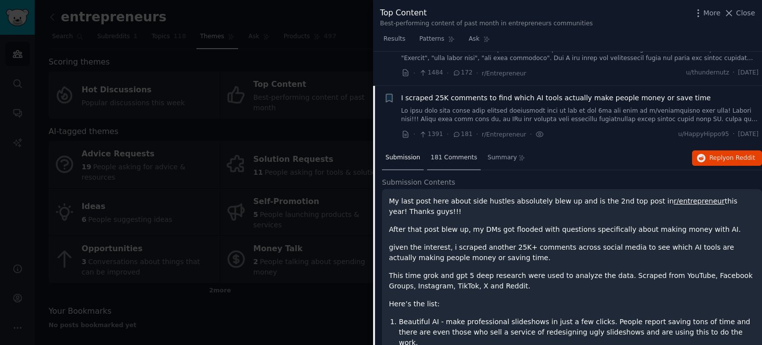
click at [438, 157] on span "181 Comments" at bounding box center [454, 157] width 47 height 9
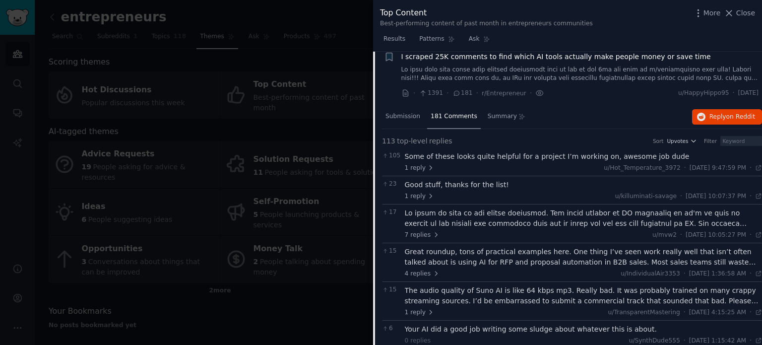
scroll to position [206, 0]
click at [455, 116] on span "181 Comments" at bounding box center [454, 117] width 47 height 9
click at [398, 119] on span "Submission" at bounding box center [403, 117] width 35 height 9
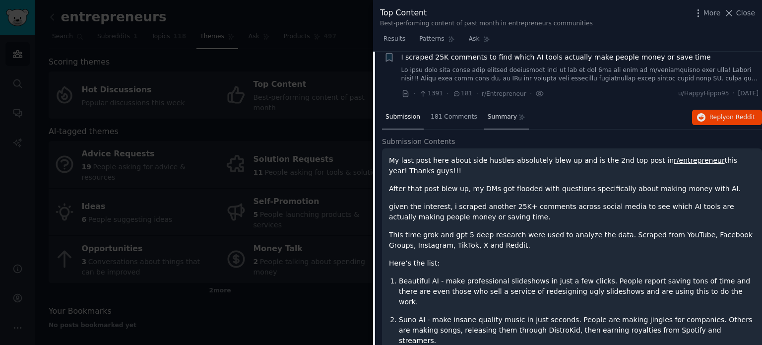
click at [488, 117] on span "Summary" at bounding box center [502, 117] width 29 height 9
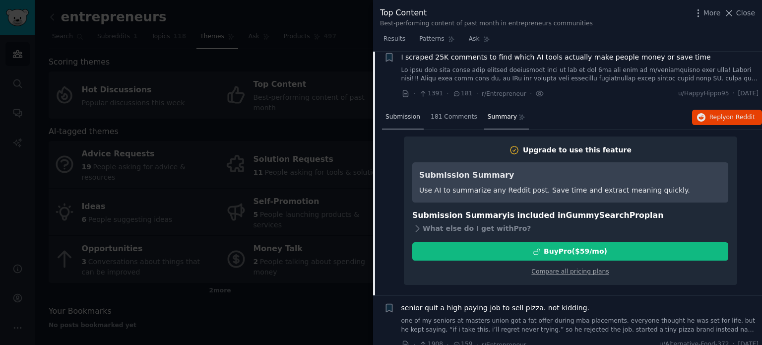
click at [397, 113] on span "Submission" at bounding box center [403, 117] width 35 height 9
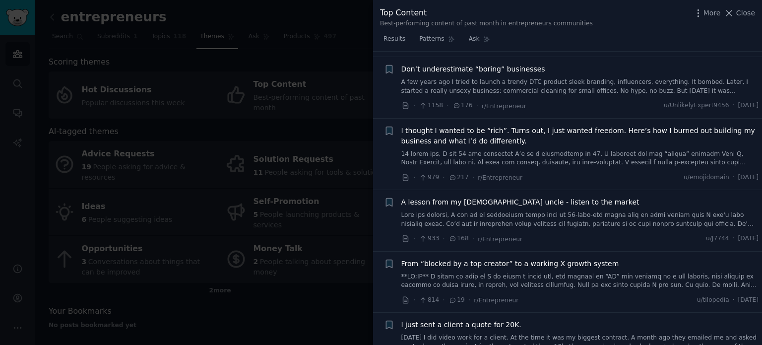
scroll to position [964, 0]
click at [493, 196] on span "A lesson from my [DEMOGRAPHIC_DATA] uncle - listen to the market" at bounding box center [520, 201] width 238 height 10
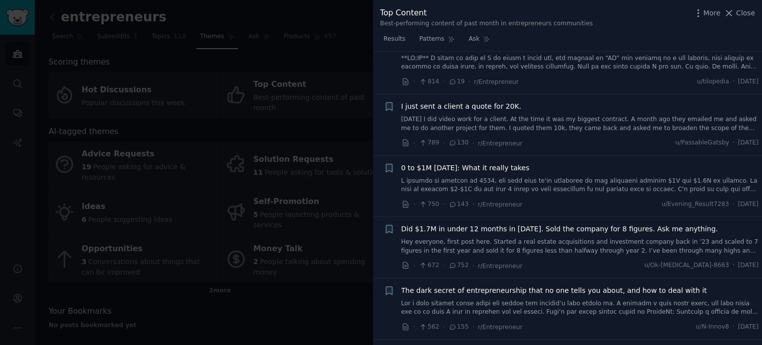
scroll to position [929, 0]
click at [481, 162] on span "0 to $1M [DATE]: What it really takes" at bounding box center [465, 167] width 129 height 10
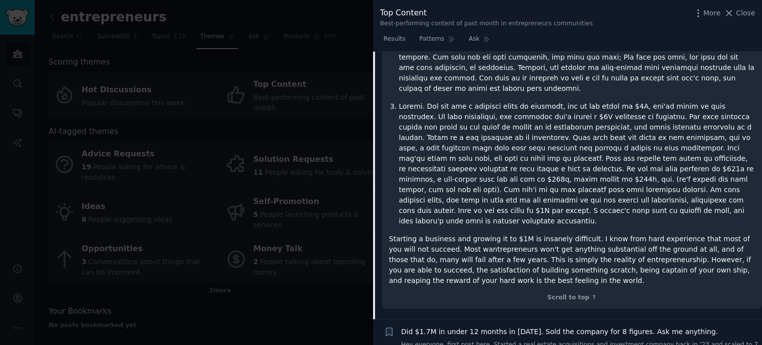
scroll to position [1066, 0]
drag, startPoint x: 743, startPoint y: 13, endPoint x: 704, endPoint y: 69, distance: 68.7
click at [743, 13] on span "Close" at bounding box center [745, 13] width 19 height 10
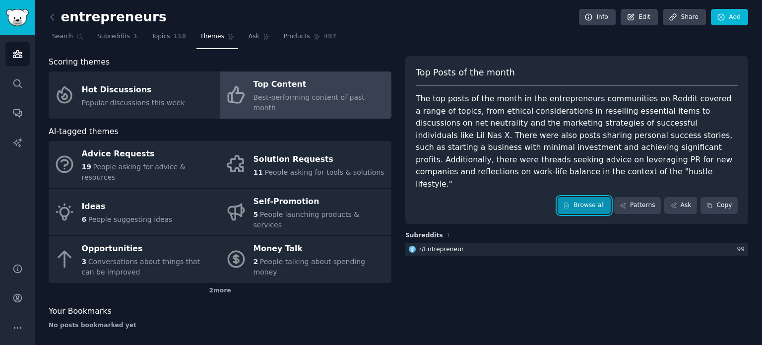
click at [595, 197] on link "Browse all" at bounding box center [584, 205] width 53 height 17
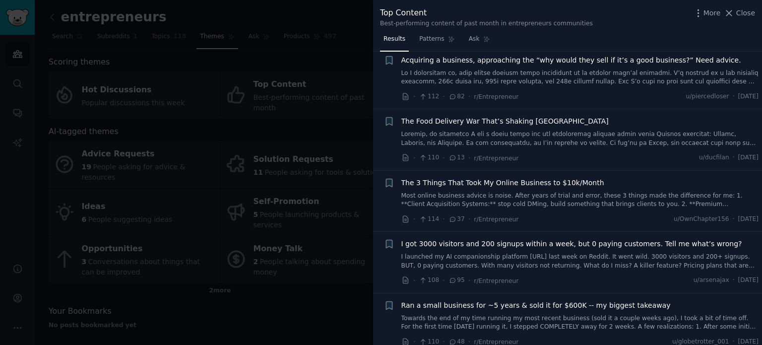
scroll to position [3860, 0]
click at [319, 146] on div at bounding box center [381, 172] width 762 height 345
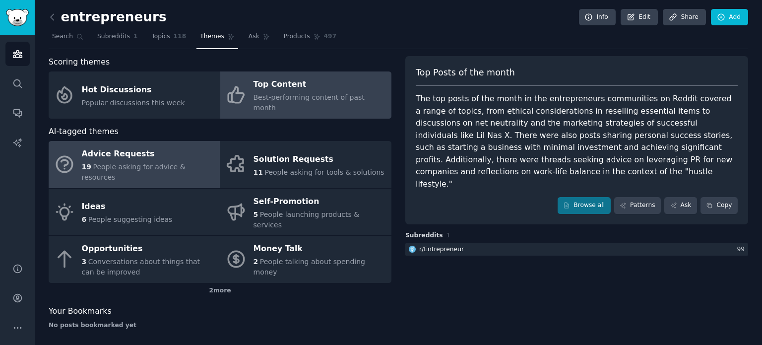
click at [121, 163] on span "People asking for advice & resources" at bounding box center [134, 172] width 104 height 18
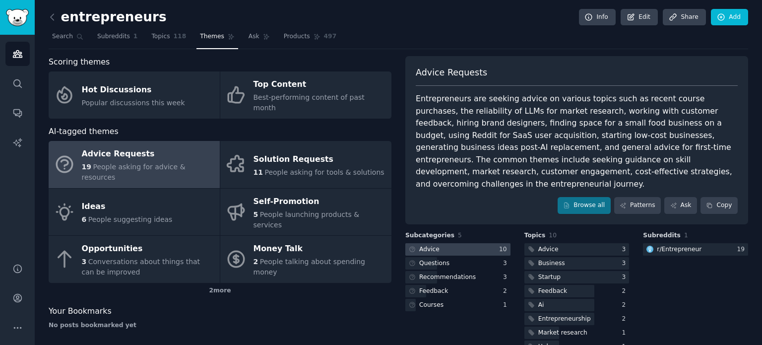
click at [471, 243] on div at bounding box center [457, 249] width 105 height 12
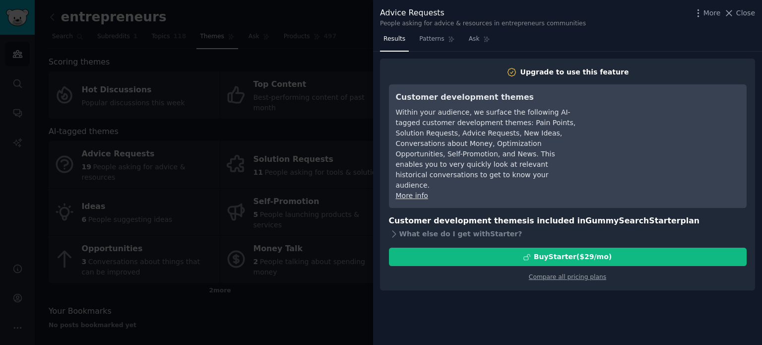
click at [349, 55] on div at bounding box center [381, 172] width 762 height 345
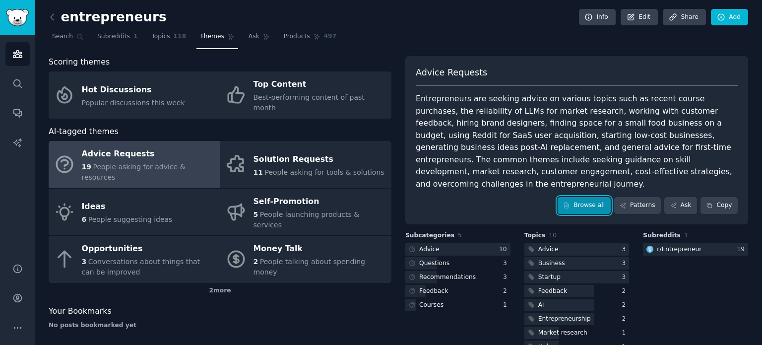
click at [599, 197] on link "Browse all" at bounding box center [584, 205] width 53 height 17
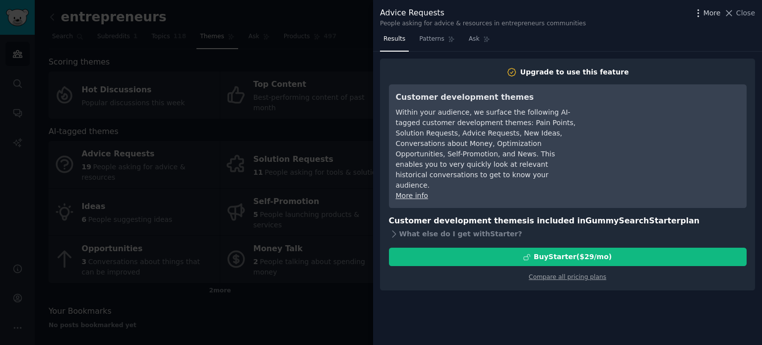
click at [717, 12] on span "More" at bounding box center [712, 13] width 17 height 10
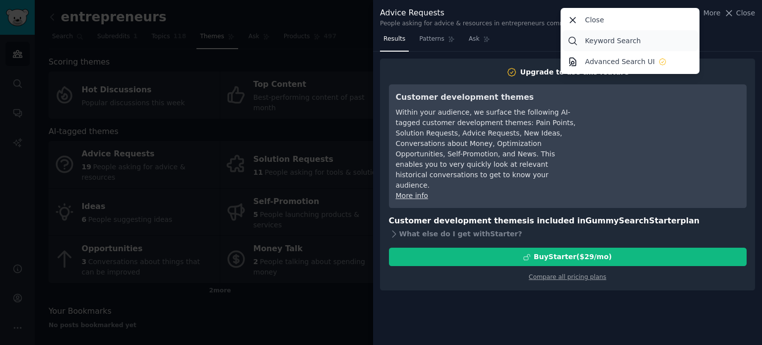
click at [586, 39] on link "Keyword Search" at bounding box center [630, 40] width 135 height 21
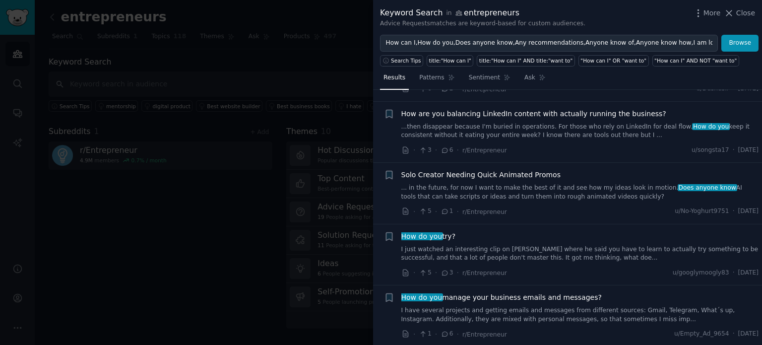
scroll to position [628, 0]
drag, startPoint x: 739, startPoint y: 15, endPoint x: 324, endPoint y: 81, distance: 420.9
click at [739, 15] on span "Close" at bounding box center [745, 13] width 19 height 10
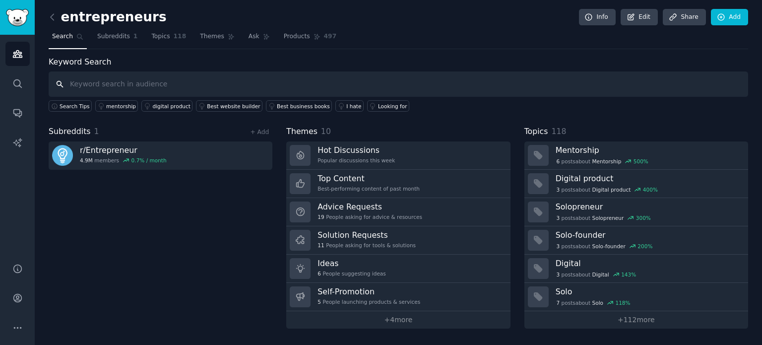
click at [128, 82] on input "text" at bounding box center [399, 83] width 700 height 25
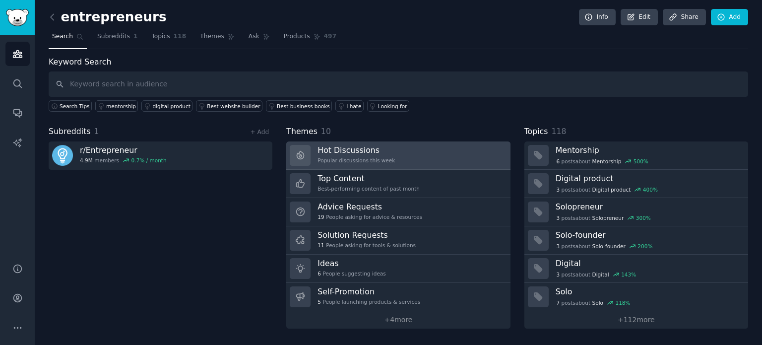
click at [351, 148] on h3 "Hot Discussions" at bounding box center [356, 150] width 77 height 10
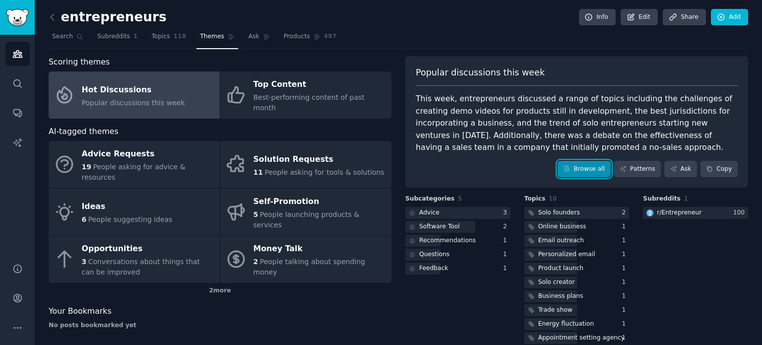
click at [593, 163] on link "Browse all" at bounding box center [584, 169] width 53 height 17
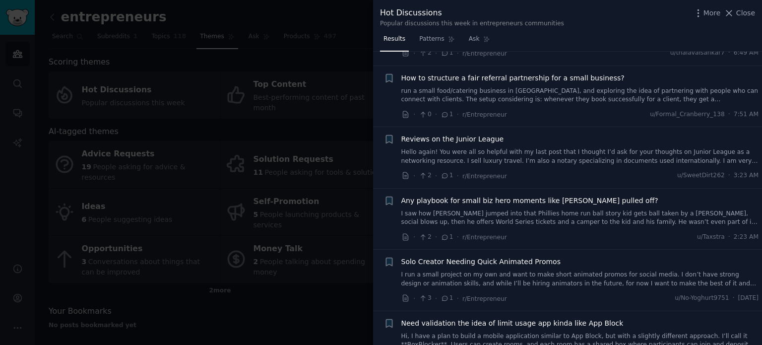
scroll to position [5827, 0]
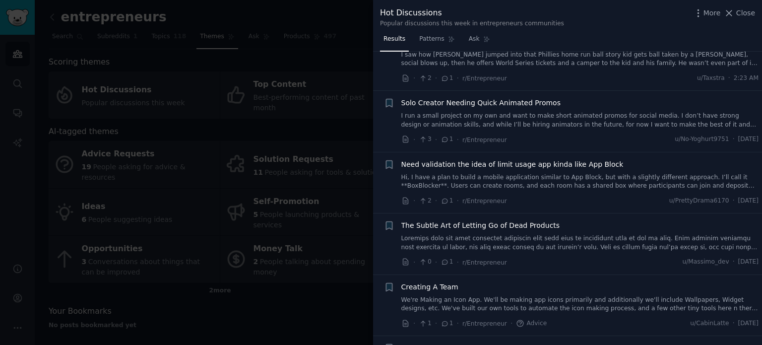
click at [320, 225] on div at bounding box center [381, 172] width 762 height 345
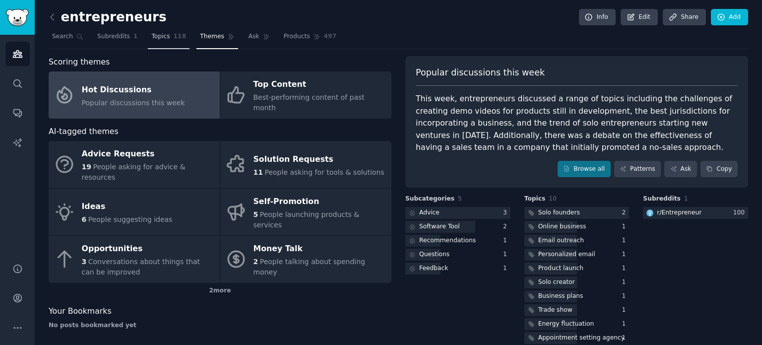
click at [158, 38] on span "Topics" at bounding box center [160, 36] width 18 height 9
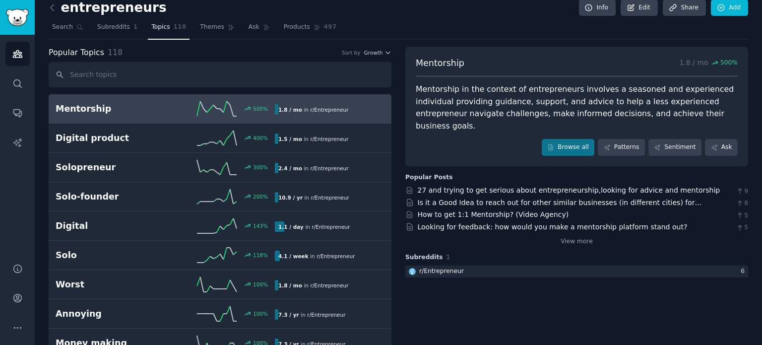
scroll to position [10, 0]
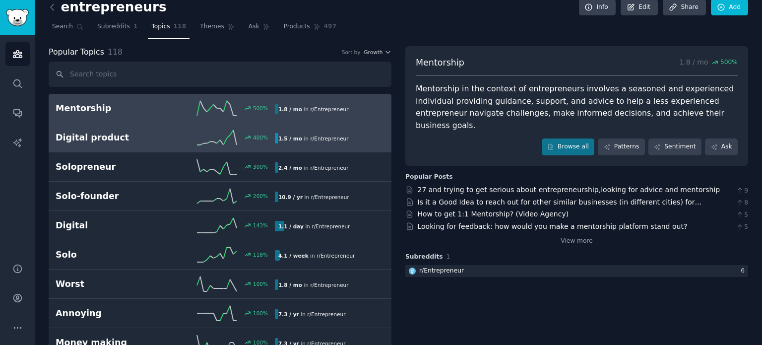
click at [352, 145] on link "Digital product 400 % 1.5 / mo in r/ Entrepreneur" at bounding box center [220, 137] width 343 height 29
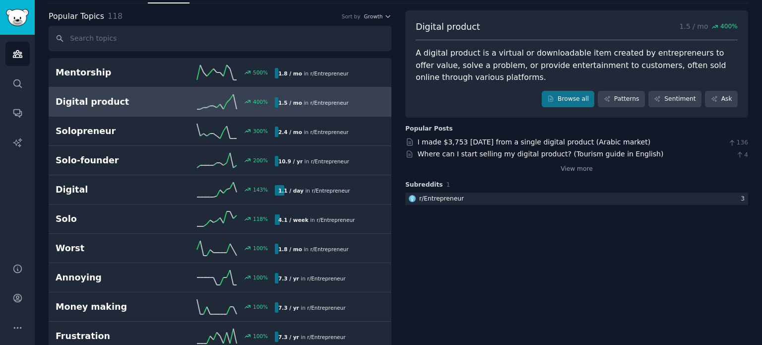
scroll to position [47, 0]
click at [569, 165] on link "View more" at bounding box center [577, 168] width 32 height 9
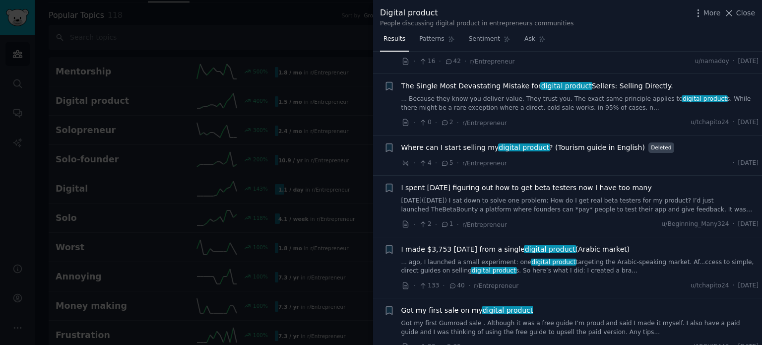
scroll to position [770, 0]
click at [275, 177] on div at bounding box center [381, 172] width 762 height 345
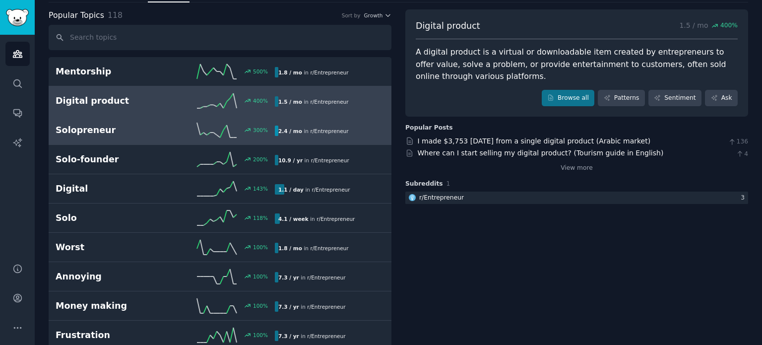
click at [326, 126] on div "2.4 / mo in r/ Entrepreneur" at bounding box center [313, 131] width 77 height 10
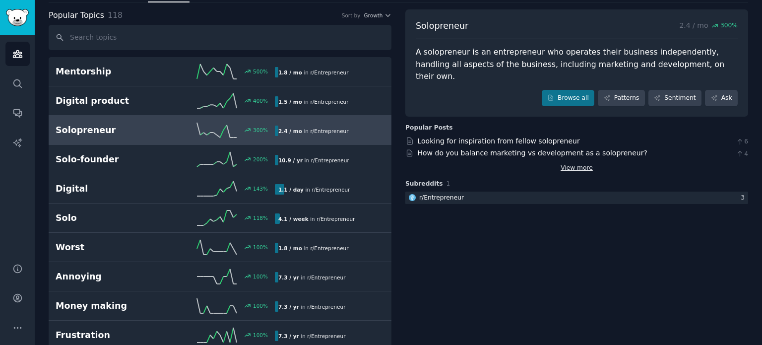
click at [582, 164] on link "View more" at bounding box center [577, 168] width 32 height 9
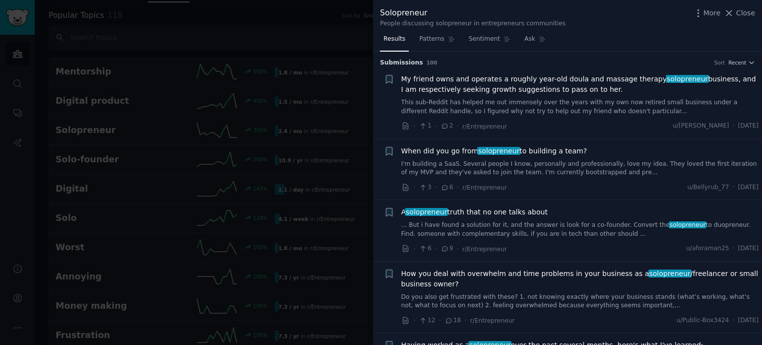
scroll to position [176, 0]
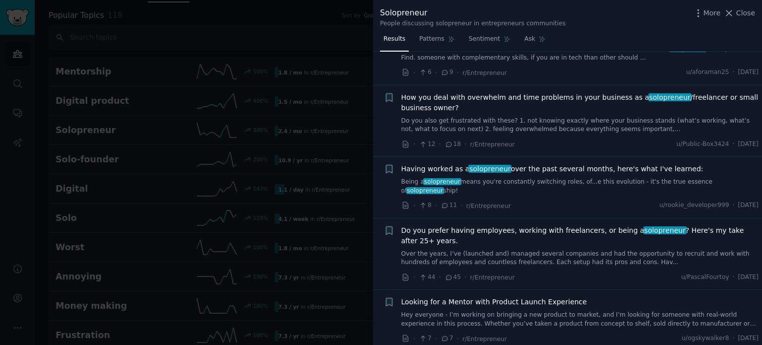
click at [249, 134] on div at bounding box center [381, 172] width 762 height 345
